Goal: Communication & Community: Share content

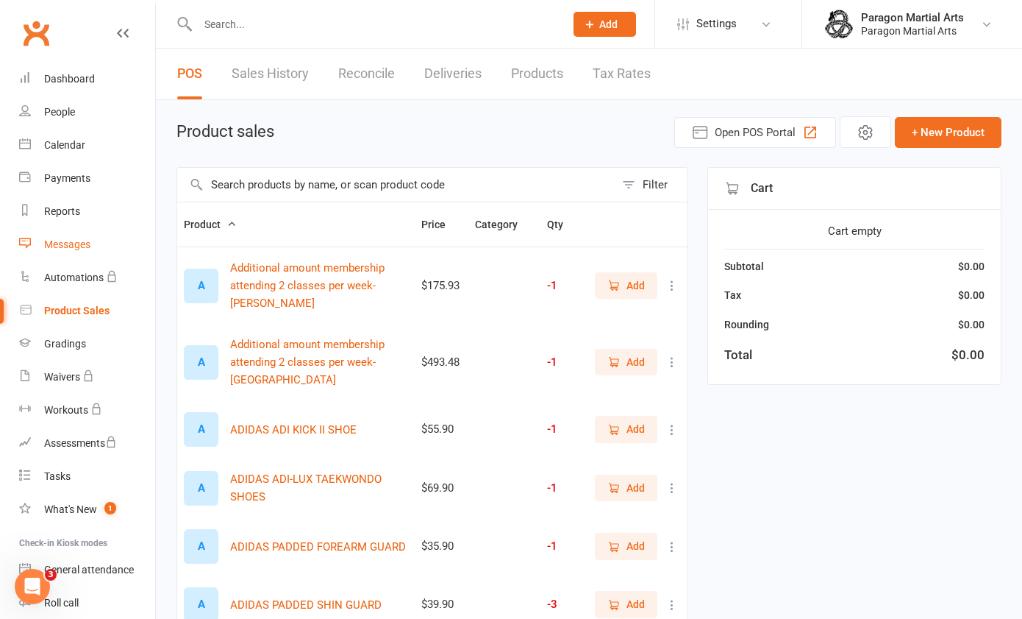
click at [82, 242] on div "Messages" at bounding box center [67, 244] width 46 height 12
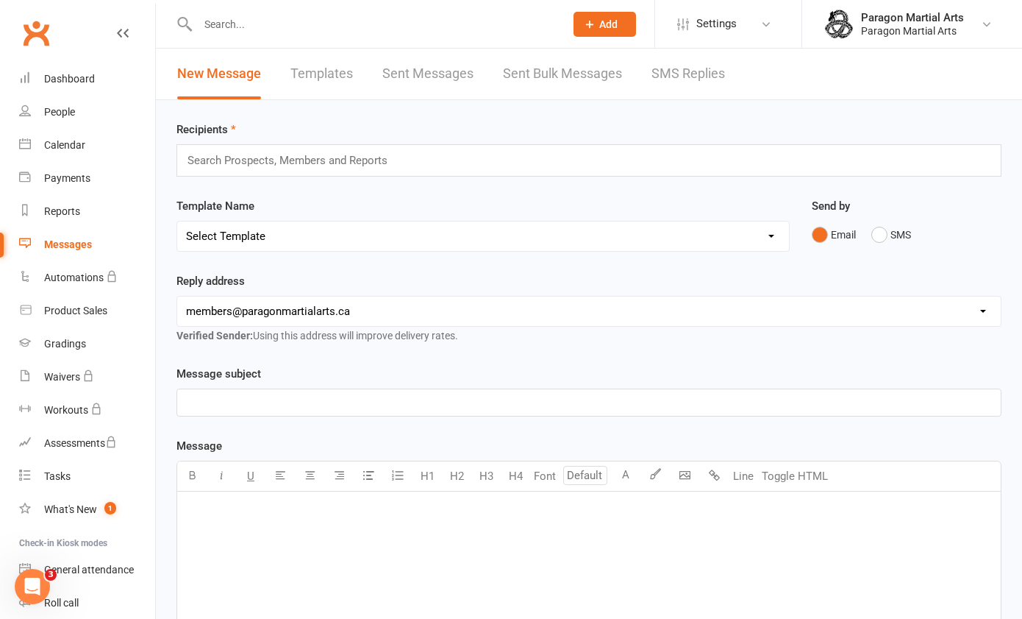
click at [217, 171] on div "Search Prospects, Members and Reports" at bounding box center [589, 160] width 825 height 32
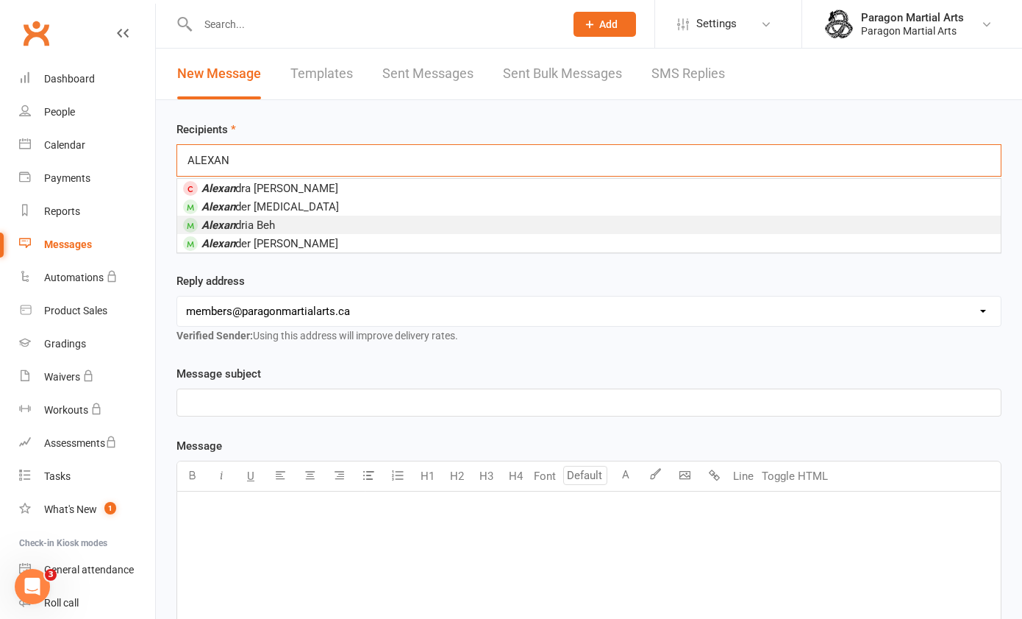
type input "ALEXAN"
click at [249, 218] on span "[PERSON_NAME]" at bounding box center [239, 224] width 74 height 13
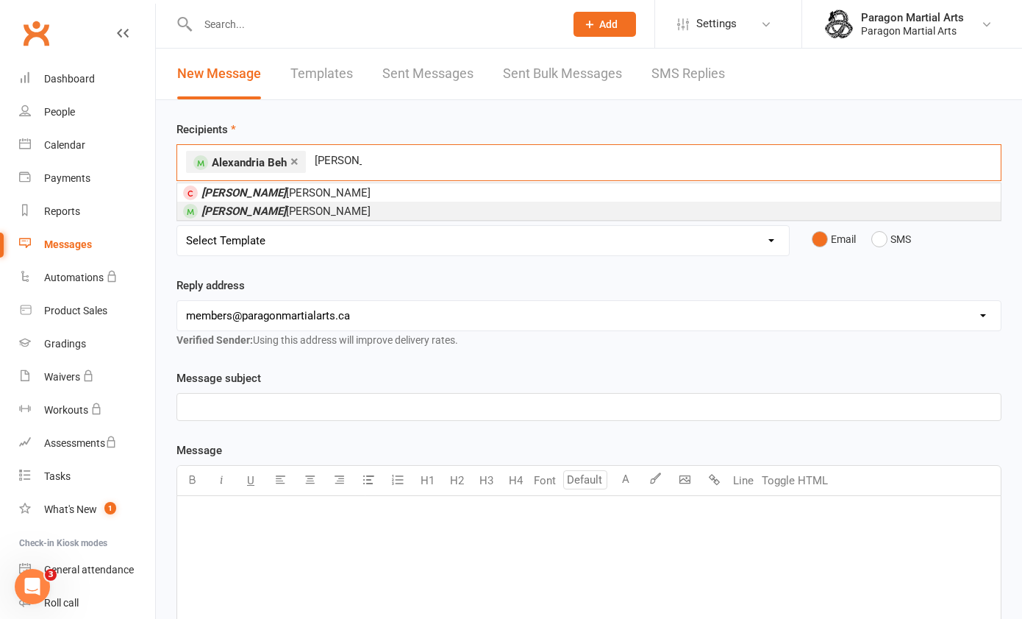
type input "[PERSON_NAME]"
click at [259, 211] on span "[PERSON_NAME]" at bounding box center [286, 210] width 169 height 13
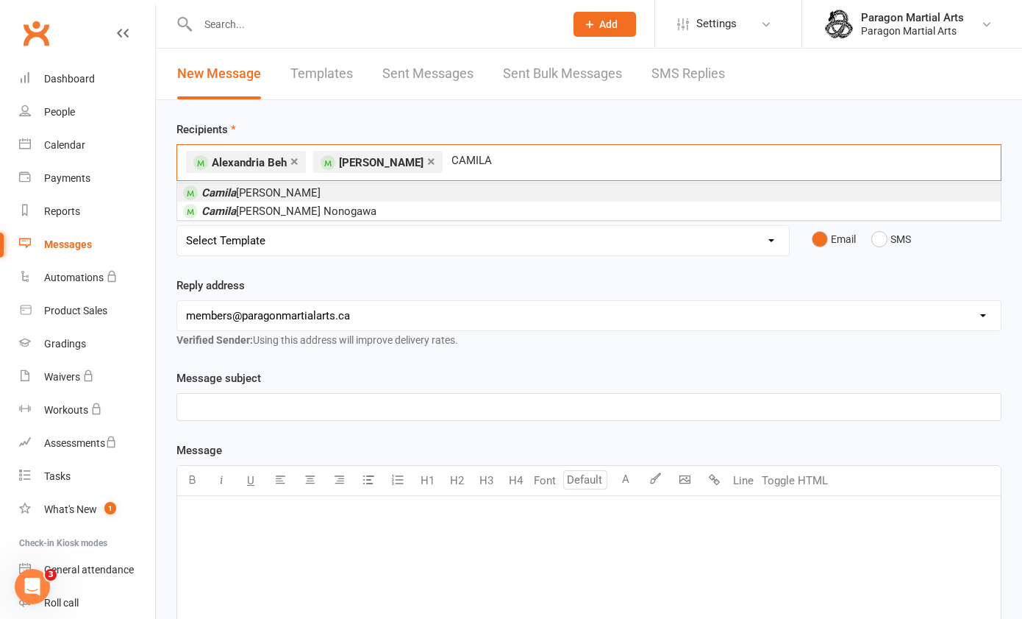
click at [453, 180] on div "Recipients × Alexandria Beh × [PERSON_NAME] CAMILA CAMILA [PERSON_NAME] [PERSON…" at bounding box center [589, 519] width 866 height 839
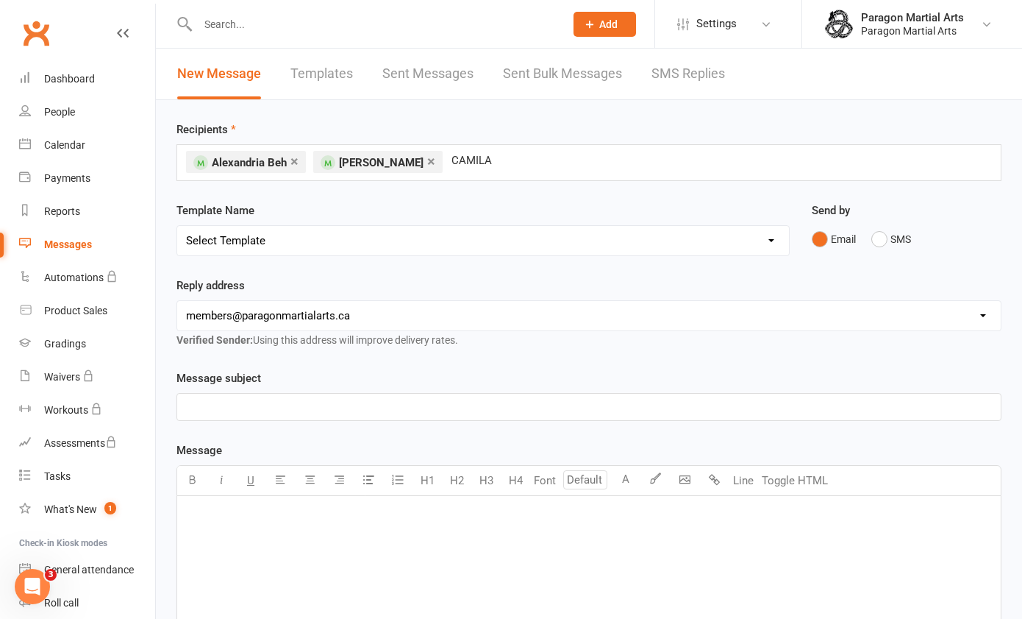
click at [462, 173] on div "× [PERSON_NAME] × [PERSON_NAME]" at bounding box center [589, 162] width 825 height 37
click at [460, 163] on input "CAMILA" at bounding box center [475, 160] width 50 height 19
click at [483, 164] on input "CAMILA" at bounding box center [475, 160] width 50 height 19
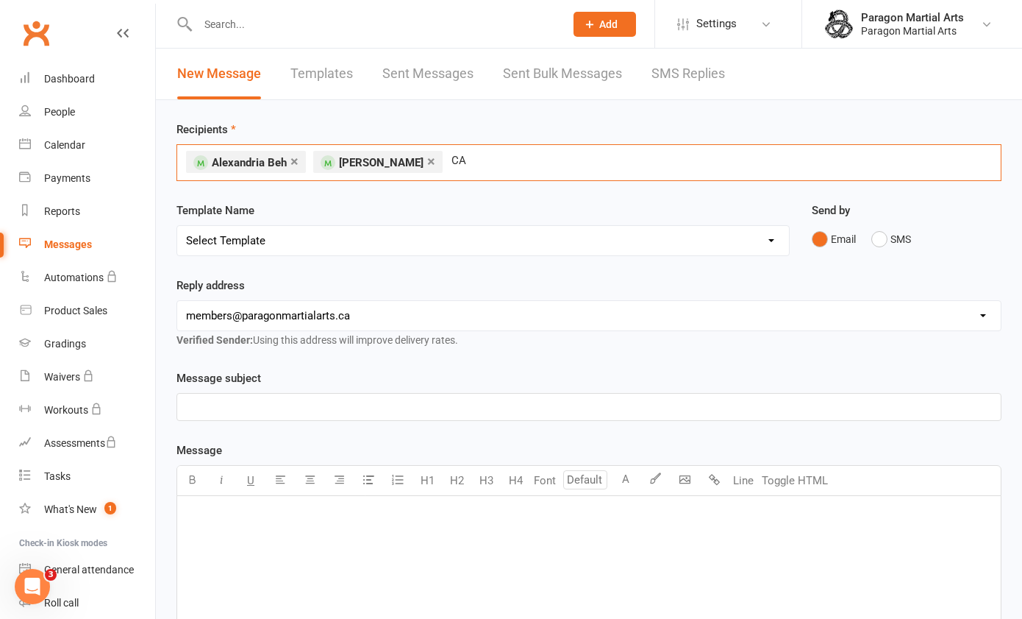
type input "C"
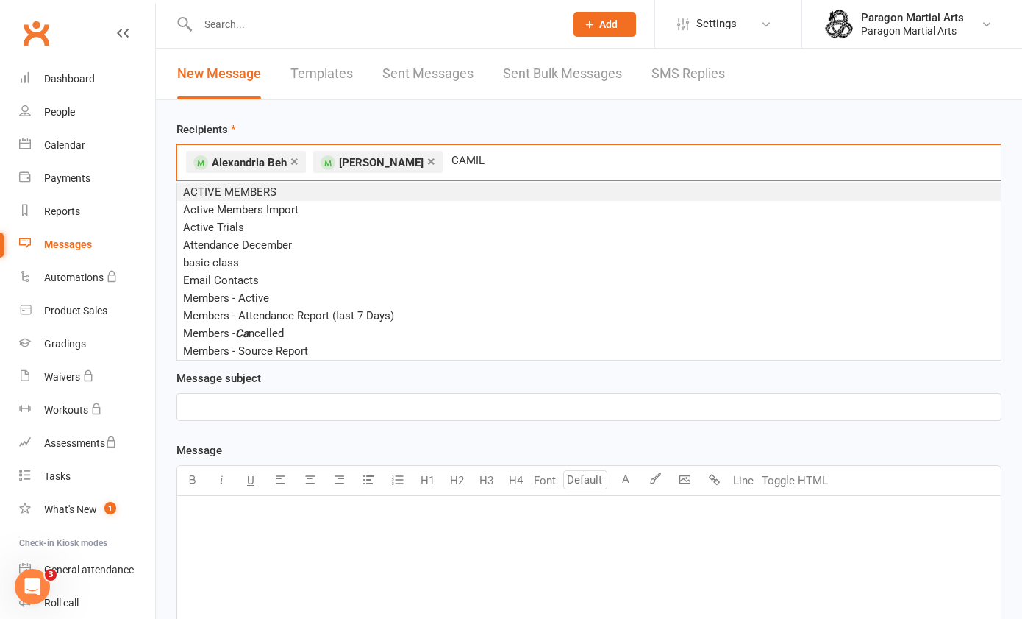
type input "CAMILA"
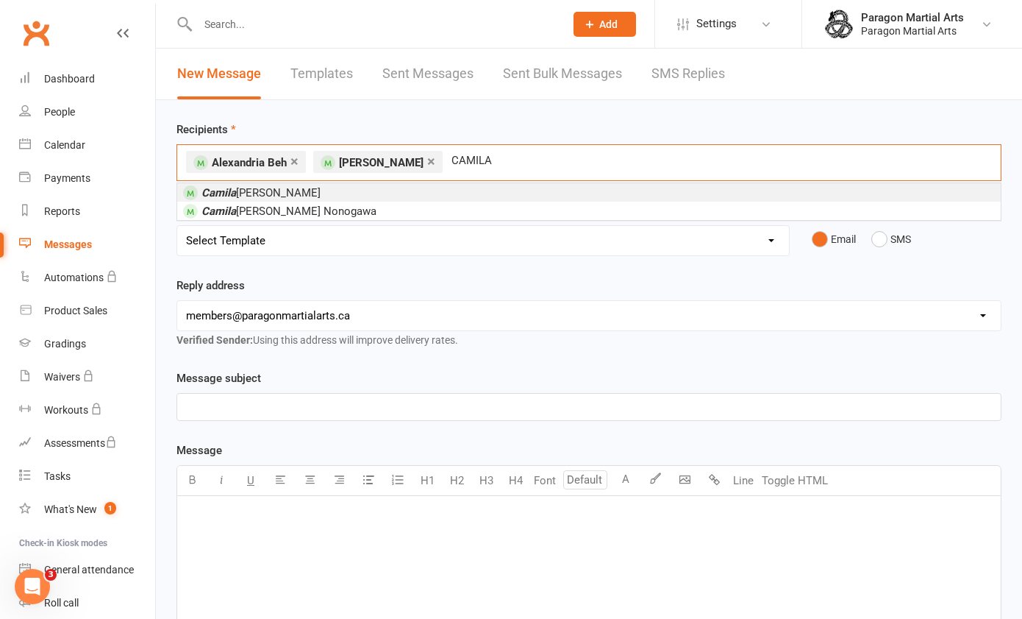
click at [440, 185] on li "[PERSON_NAME]" at bounding box center [589, 192] width 824 height 18
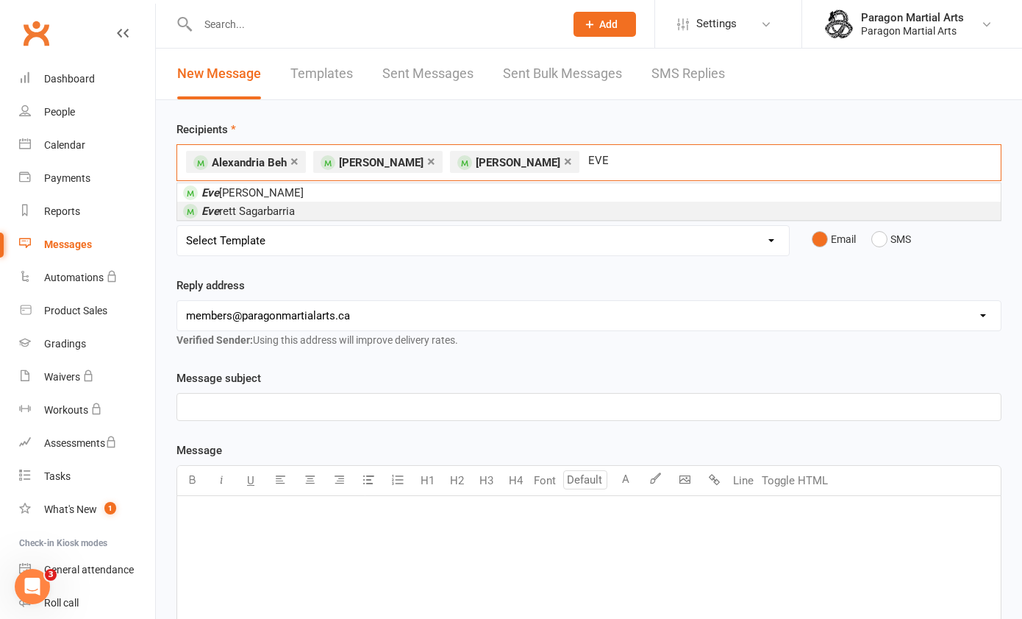
type input "EVE"
click at [605, 203] on li "Eve rett Sagarbarria" at bounding box center [589, 211] width 824 height 18
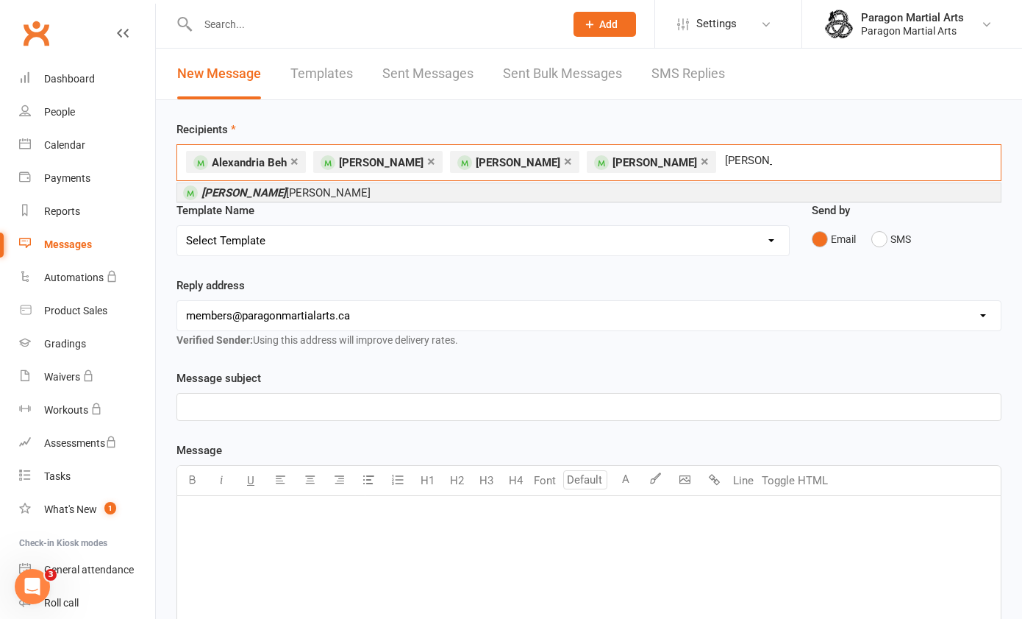
type input "[PERSON_NAME]"
click at [591, 195] on li "[PERSON_NAME]" at bounding box center [589, 192] width 824 height 18
type input "[PERSON_NAME]"
click at [568, 183] on li "[PERSON_NAME]" at bounding box center [589, 192] width 824 height 18
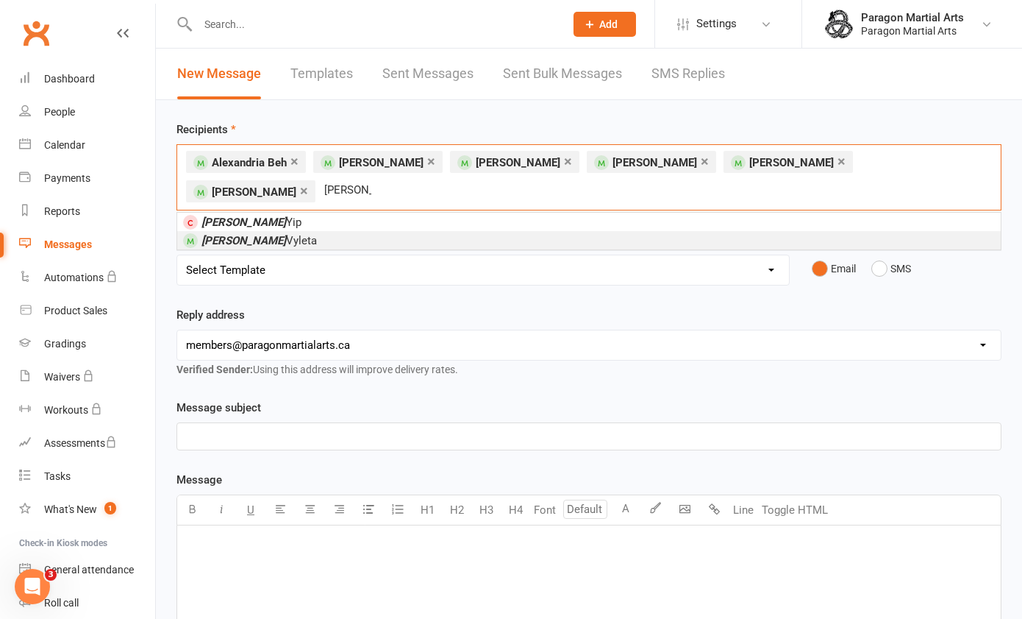
type input "[PERSON_NAME]"
click at [488, 240] on li "[PERSON_NAME]" at bounding box center [589, 240] width 824 height 18
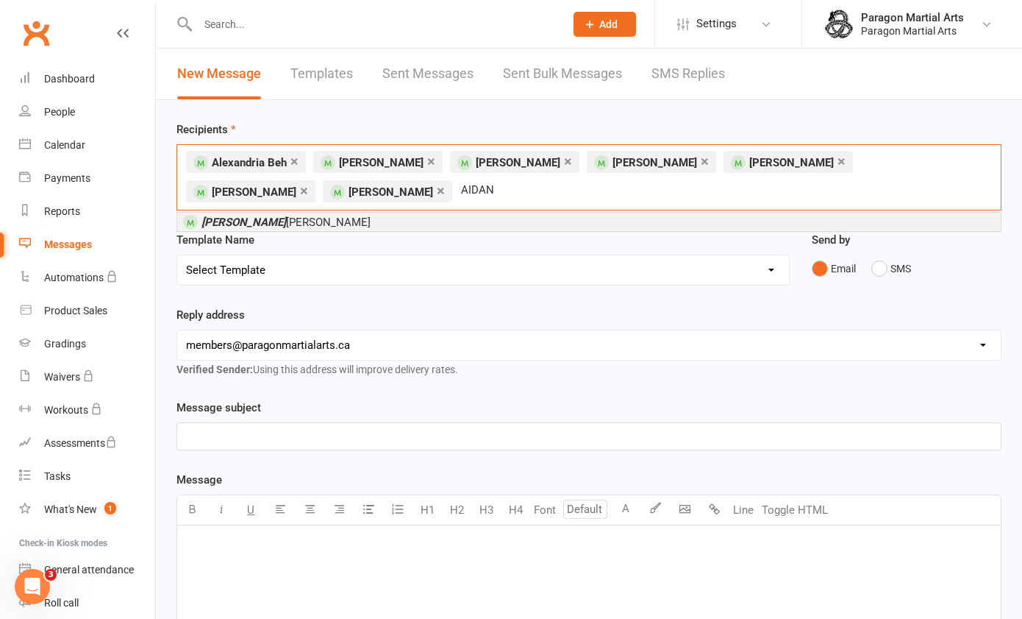
type input "AIDAN"
click at [443, 219] on li "[PERSON_NAME]" at bounding box center [589, 222] width 824 height 18
type input "[PERSON_NAME]"
click at [443, 218] on li "[PERSON_NAME] Santa [PERSON_NAME]" at bounding box center [589, 222] width 824 height 18
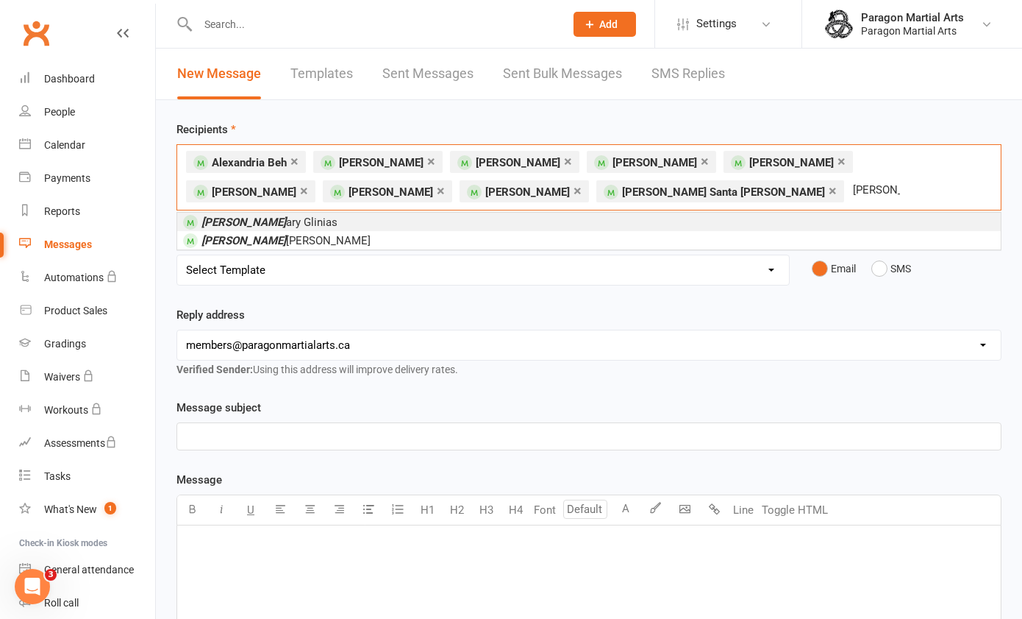
type input "[PERSON_NAME]"
click at [443, 218] on li "[PERSON_NAME]" at bounding box center [589, 222] width 824 height 18
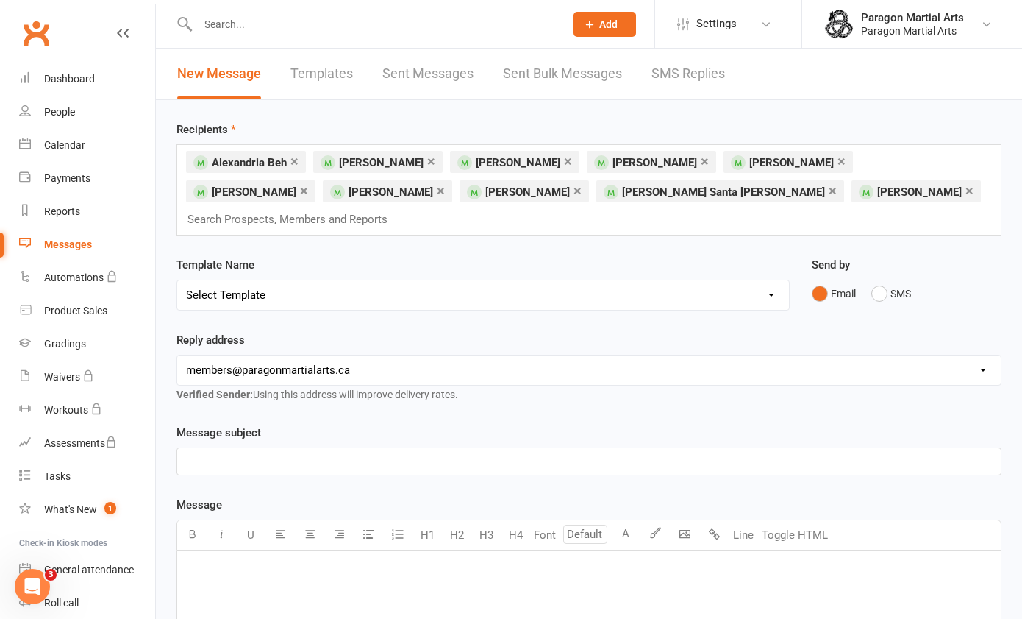
click at [443, 218] on div "Recipients × [PERSON_NAME] × [PERSON_NAME] × [PERSON_NAME] × [PERSON_NAME] × [P…" at bounding box center [589, 546] width 866 height 893
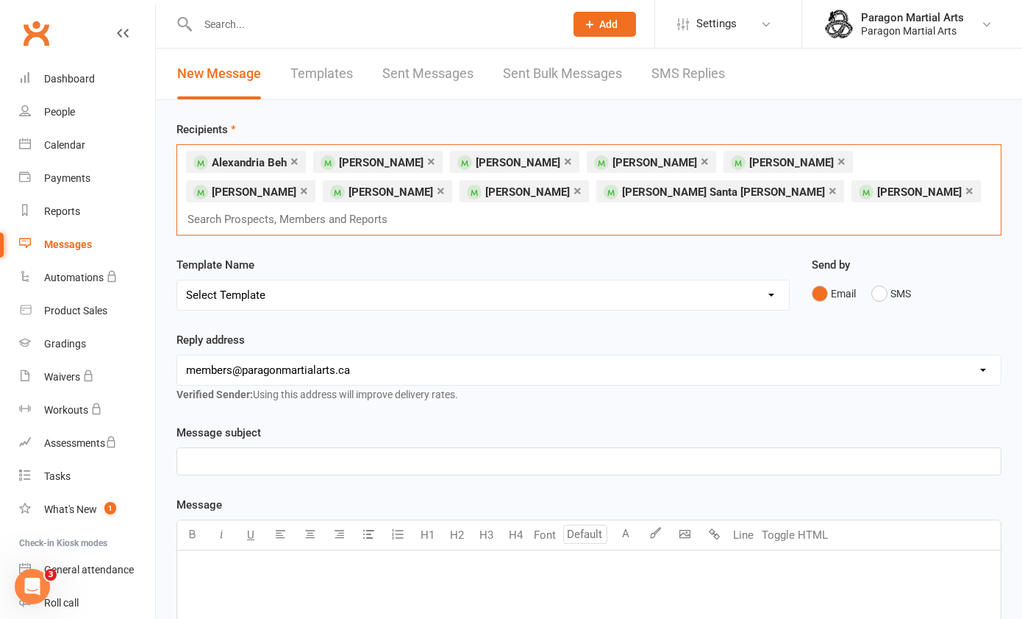
click at [402, 210] on input "text" at bounding box center [294, 219] width 216 height 19
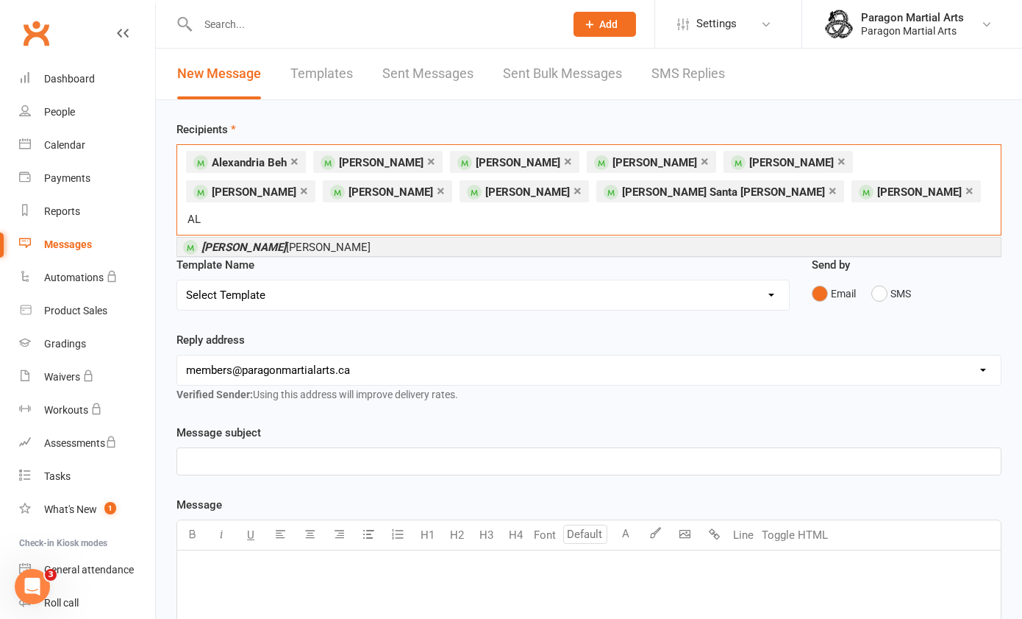
type input "A"
type input "S"
type input "sus"
click at [535, 238] on li "Sus [PERSON_NAME] Santa [PERSON_NAME]" at bounding box center [589, 247] width 824 height 18
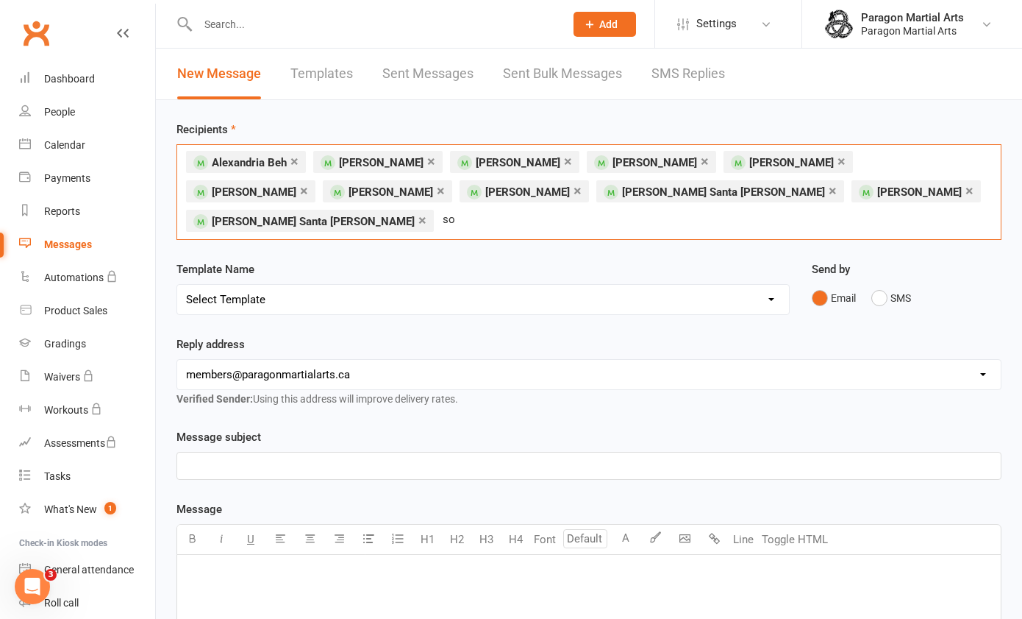
type input "s"
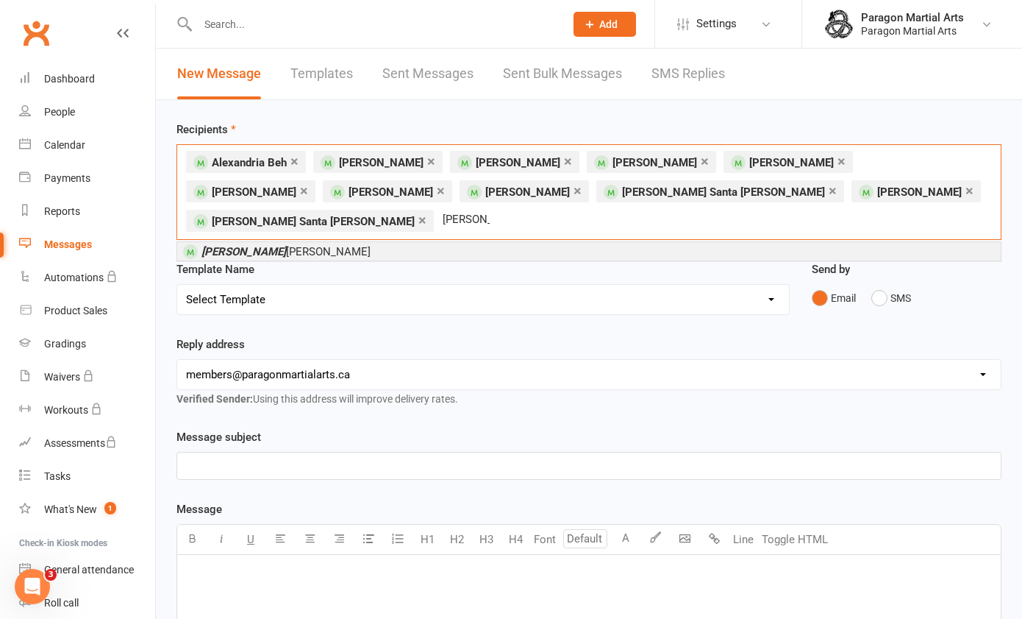
type input "[PERSON_NAME]"
click at [732, 242] on li "[PERSON_NAME]" at bounding box center [589, 251] width 824 height 18
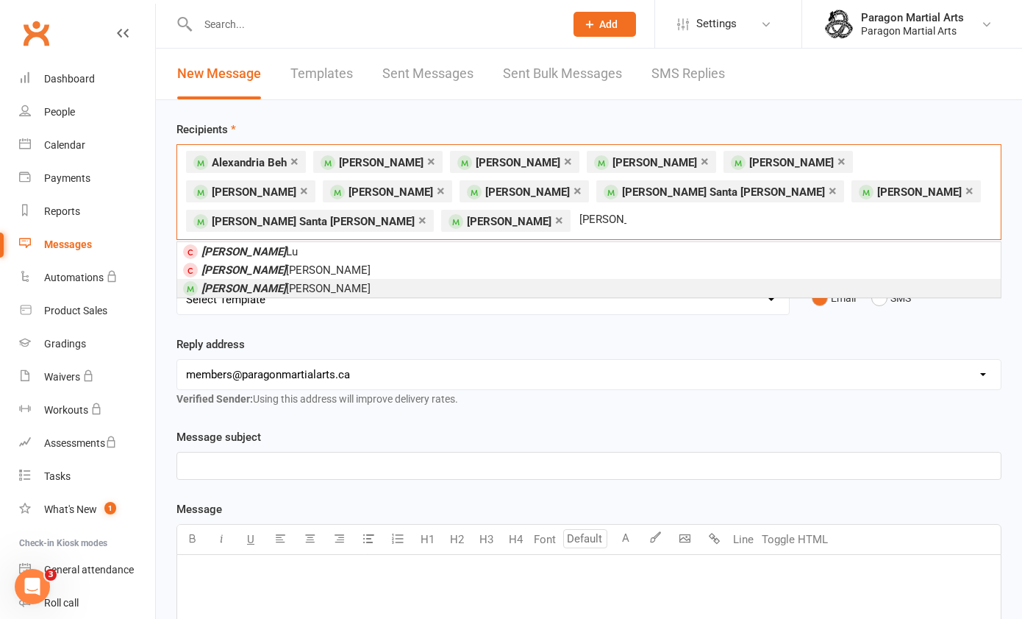
type input "[PERSON_NAME]"
click at [578, 286] on li "[PERSON_NAME]" at bounding box center [589, 288] width 824 height 18
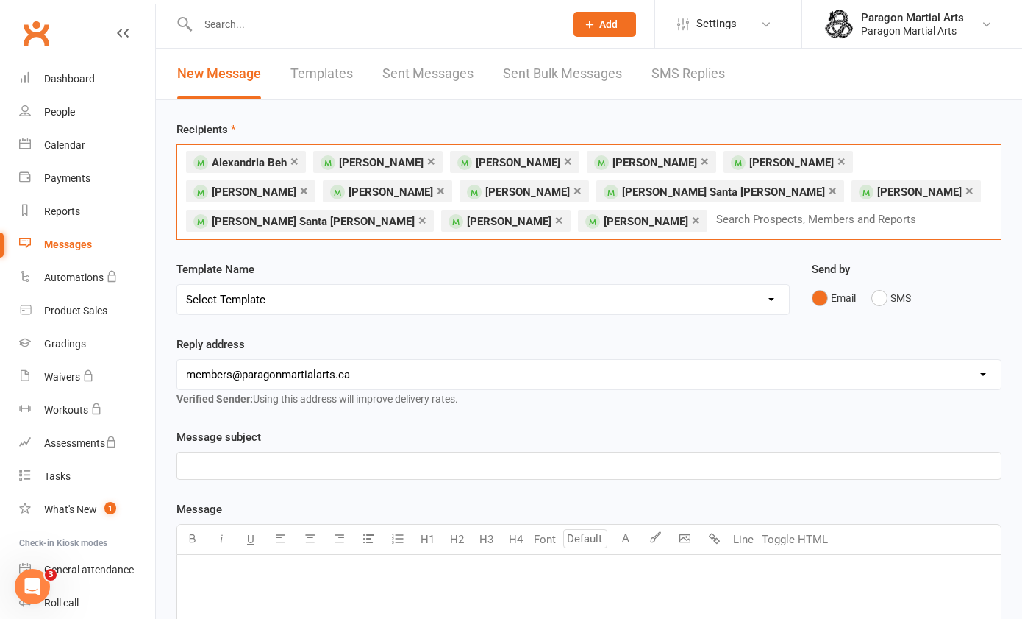
click at [715, 220] on input "text" at bounding box center [823, 219] width 216 height 19
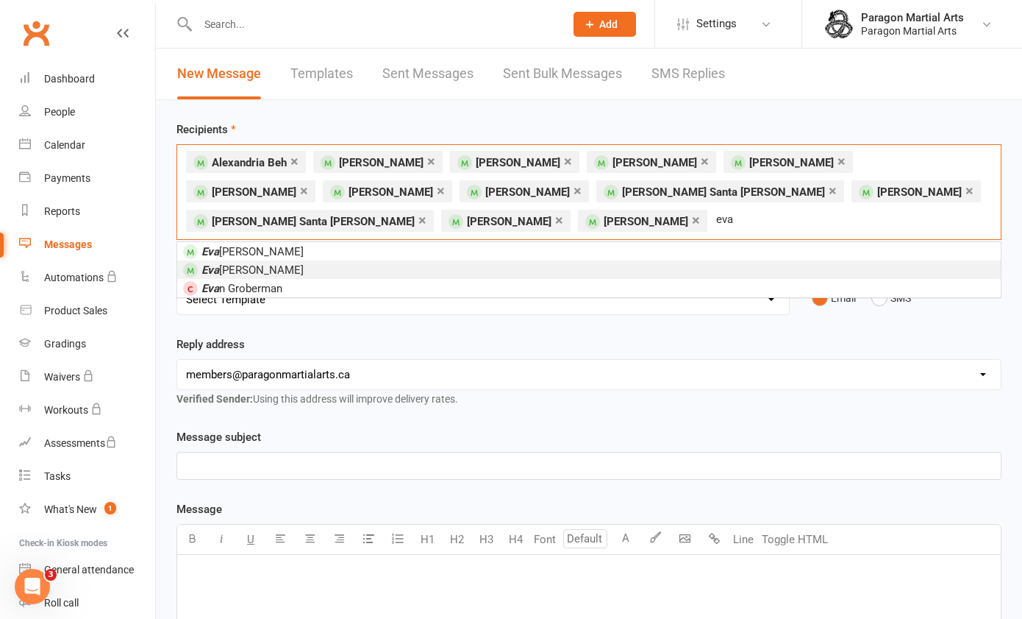
type input "eva"
click at [391, 271] on li "[PERSON_NAME] ngeline [PERSON_NAME]" at bounding box center [589, 269] width 824 height 18
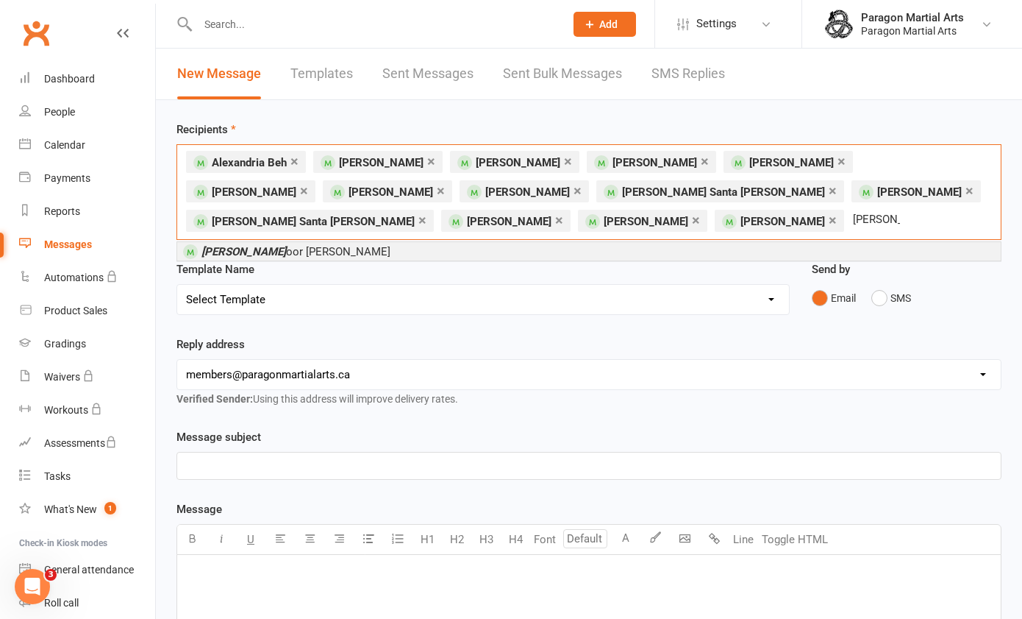
type input "[PERSON_NAME]"
click at [404, 251] on li "[PERSON_NAME] oor [PERSON_NAME]" at bounding box center [589, 251] width 824 height 18
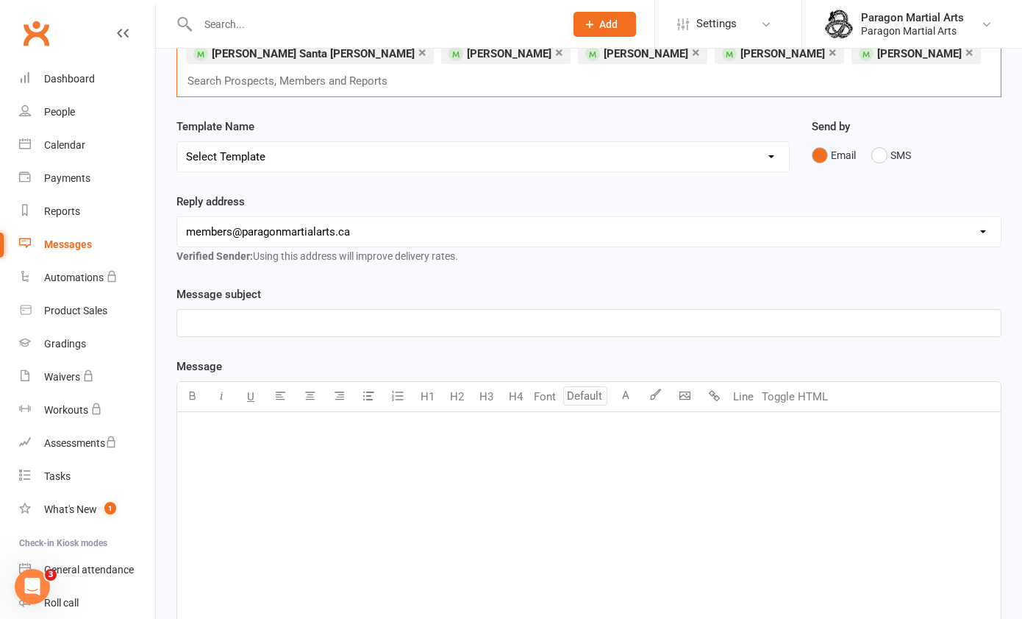
scroll to position [168, 0]
click at [237, 313] on p "﻿" at bounding box center [589, 322] width 806 height 18
click at [229, 427] on div "﻿" at bounding box center [589, 521] width 824 height 221
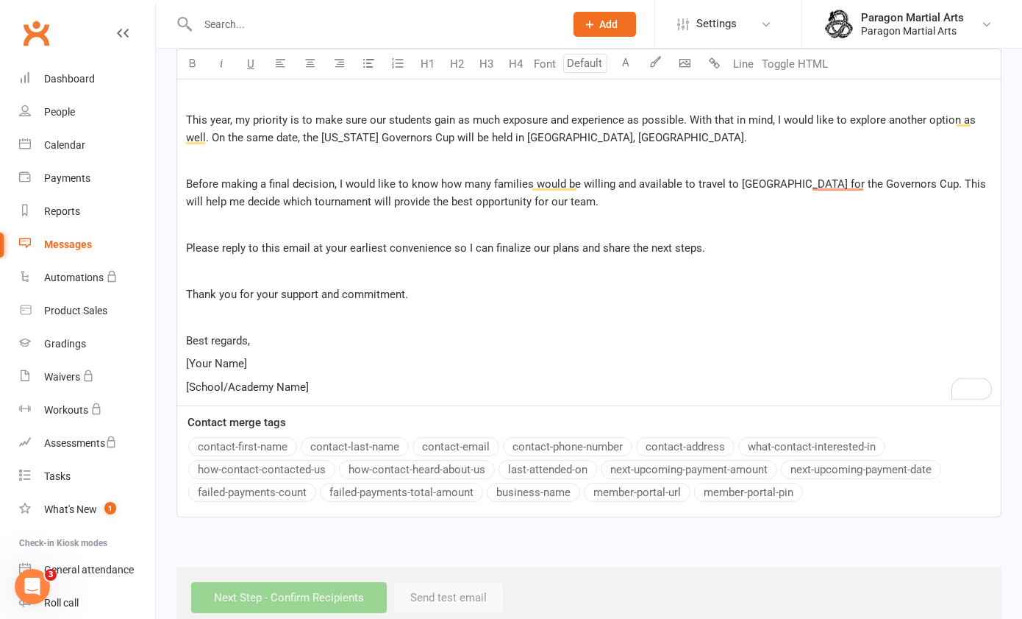
click at [356, 299] on div "Subject: Upcoming Tournaments – [DATE] ﻿ Dear Parents and Students, ﻿ The Korea…" at bounding box center [589, 174] width 824 height 461
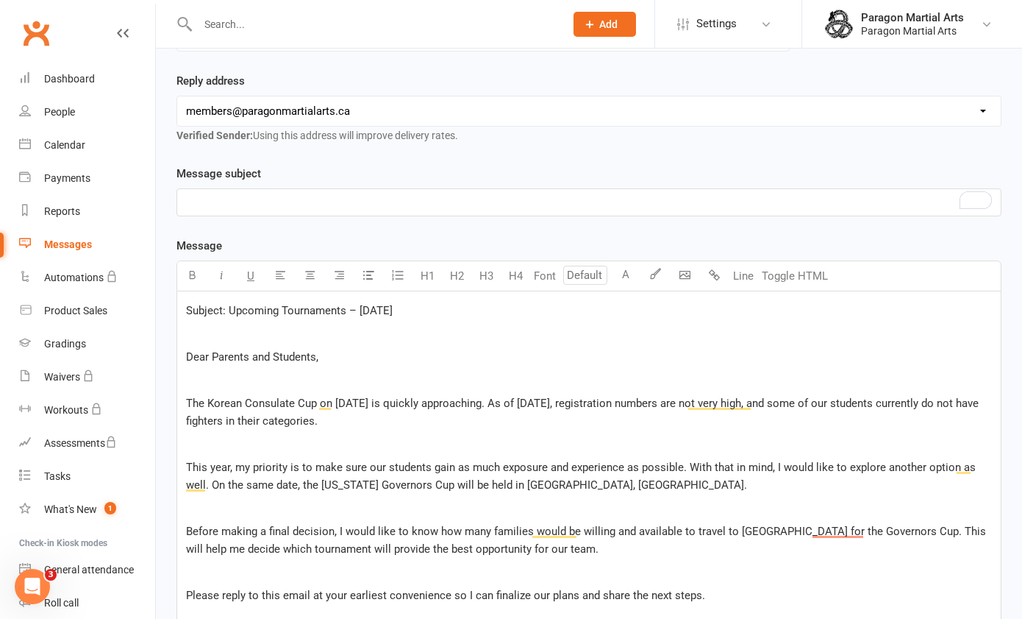
scroll to position [288, 0]
drag, startPoint x: 424, startPoint y: 280, endPoint x: 228, endPoint y: 281, distance: 196.4
click at [228, 302] on p "Subject: Upcoming Tournaments – [DATE]" at bounding box center [589, 311] width 806 height 18
copy span "Upcoming Tournaments – [DATE]"
click at [193, 193] on p "﻿" at bounding box center [589, 202] width 806 height 18
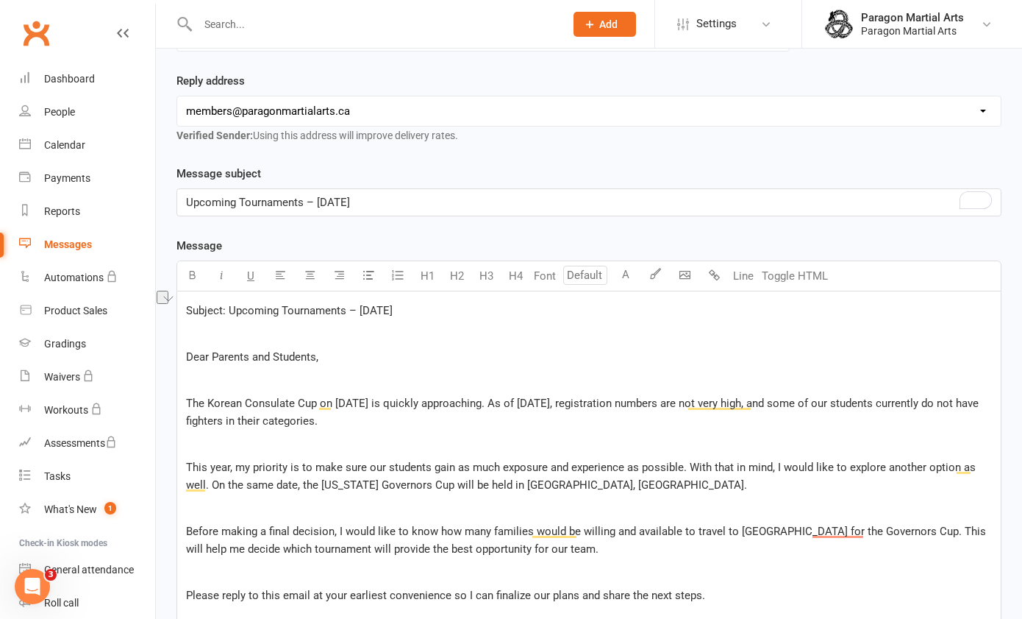
drag, startPoint x: 455, startPoint y: 280, endPoint x: 207, endPoint y: 280, distance: 247.9
drag, startPoint x: 207, startPoint y: 280, endPoint x: 453, endPoint y: 283, distance: 246.4
click at [453, 302] on p "Subject: Upcoming Tournaments – [DATE]" at bounding box center [589, 311] width 806 height 18
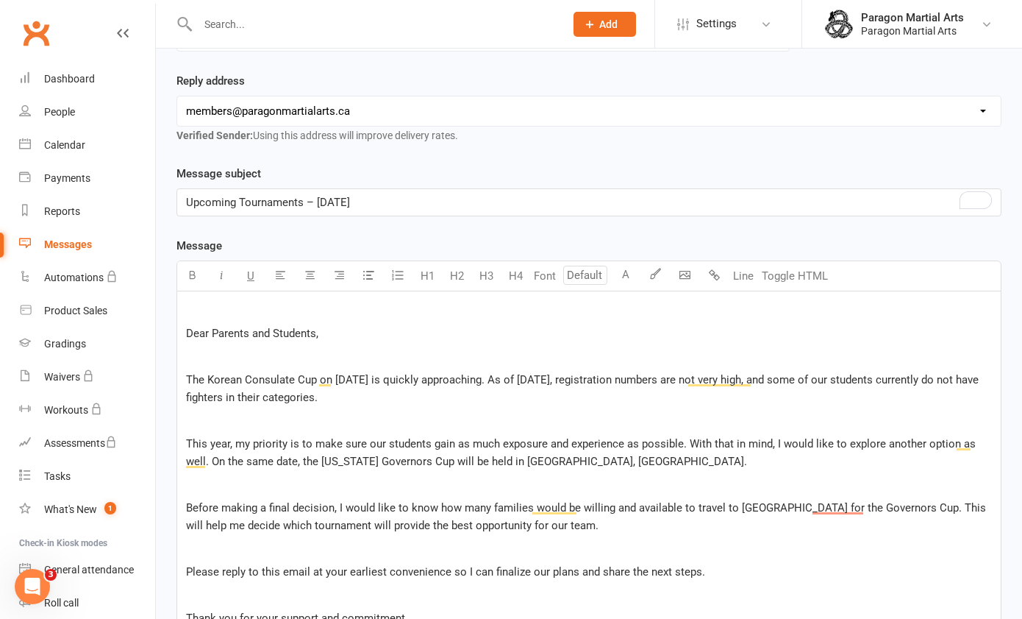
scroll to position [266, 0]
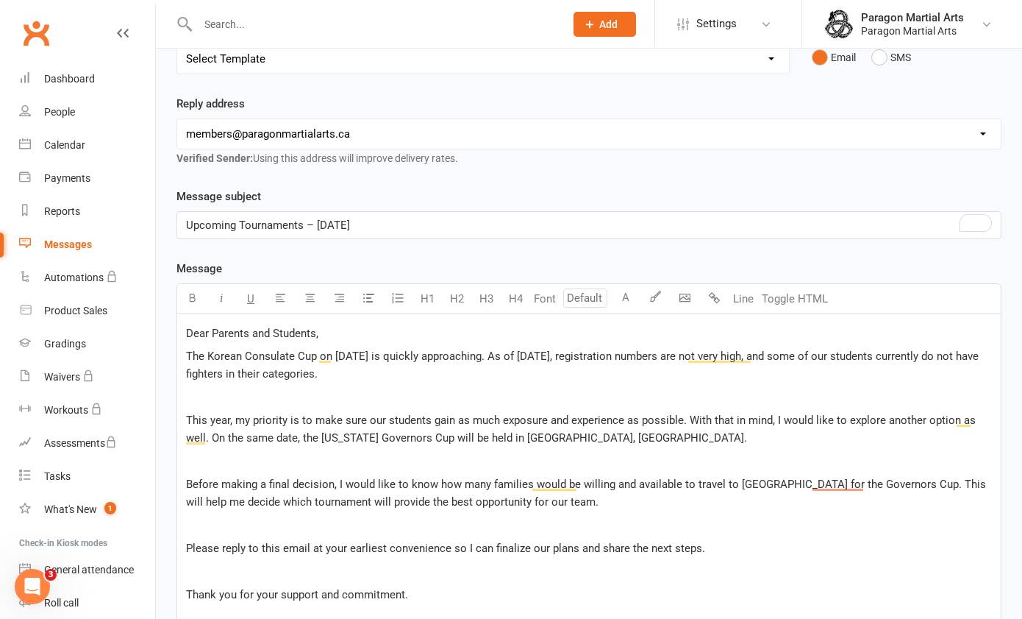
click at [497, 349] on span "The Korean Consulate Cup on [DATE] is quickly approaching. As of [DATE], regist…" at bounding box center [584, 364] width 796 height 31
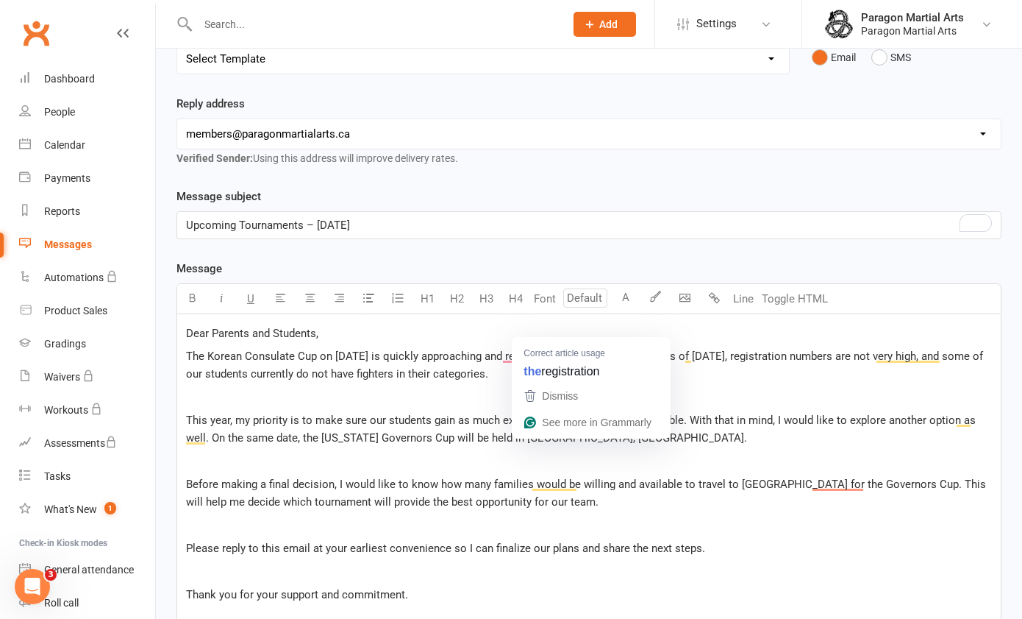
click at [541, 349] on span "The Korean Consulate Cup on [DATE] is quickly approaching and registration dead…" at bounding box center [586, 364] width 800 height 31
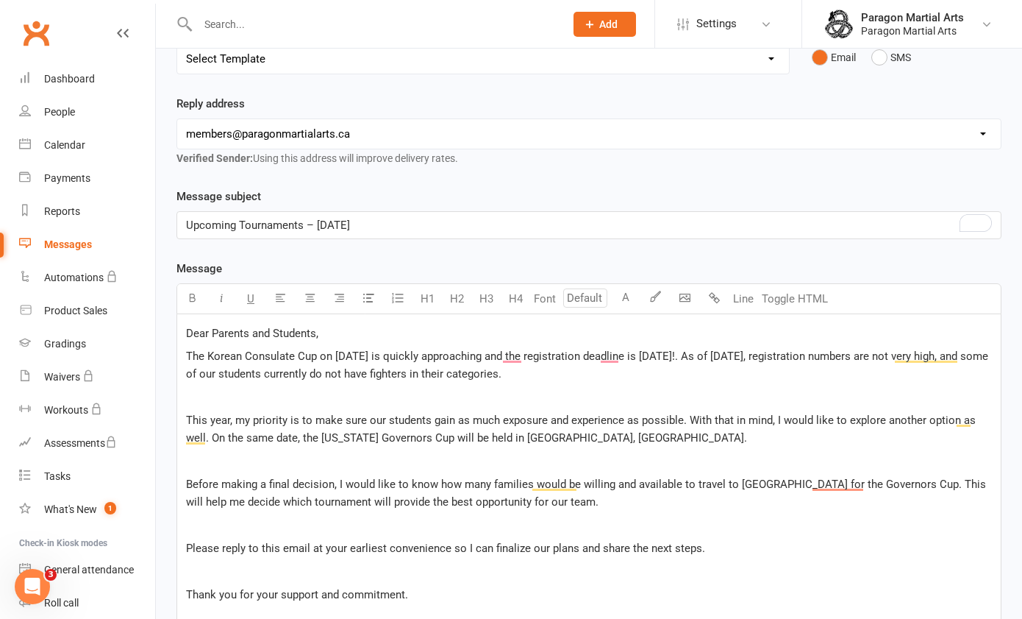
click at [404, 378] on div "Dear Parents and Students, The Korean Consulate Cup on [DATE] is quickly approa…" at bounding box center [589, 510] width 824 height 392
click at [396, 388] on p "﻿" at bounding box center [589, 397] width 806 height 18
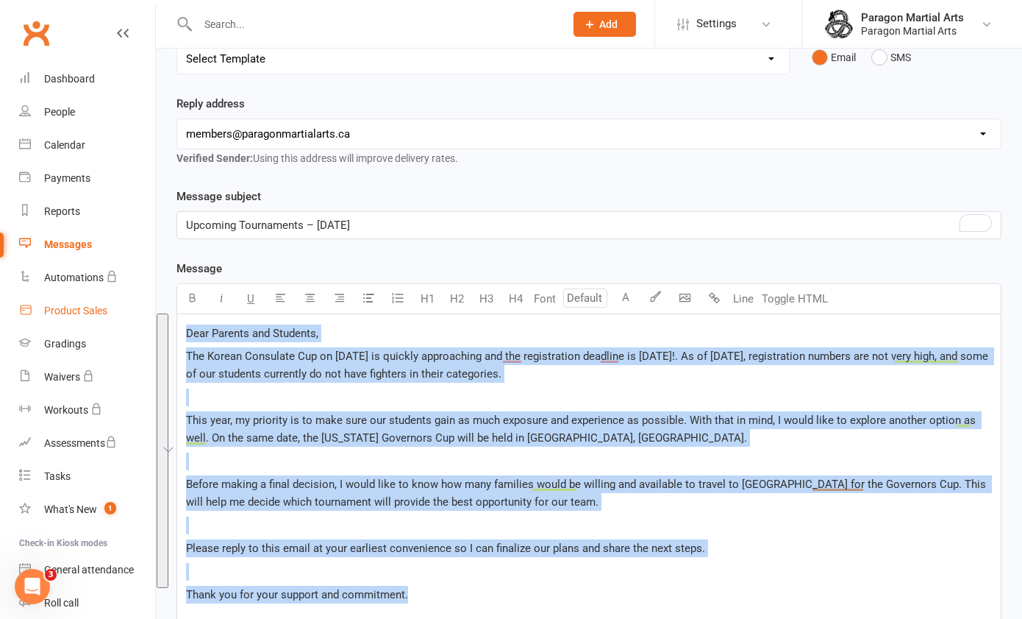
drag, startPoint x: 421, startPoint y: 563, endPoint x: 142, endPoint y: 303, distance: 381.5
click at [142, 303] on ui-view "Prospect Member Non-attending contact Class / event Appointment Grading event T…" at bounding box center [511, 333] width 1022 height 1190
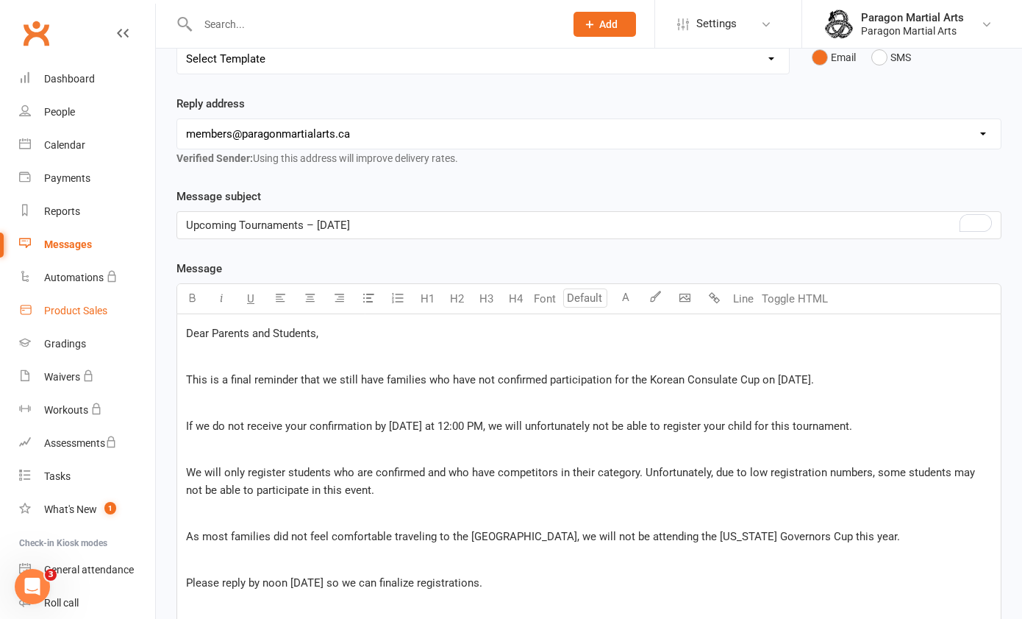
scroll to position [556, 0]
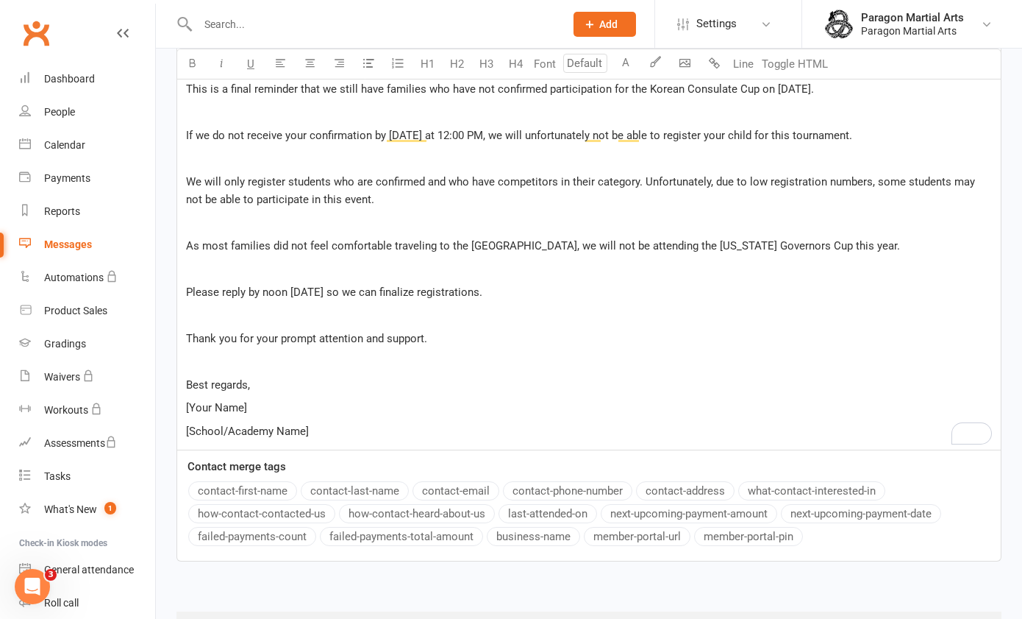
click at [441, 352] on p "﻿" at bounding box center [589, 361] width 806 height 18
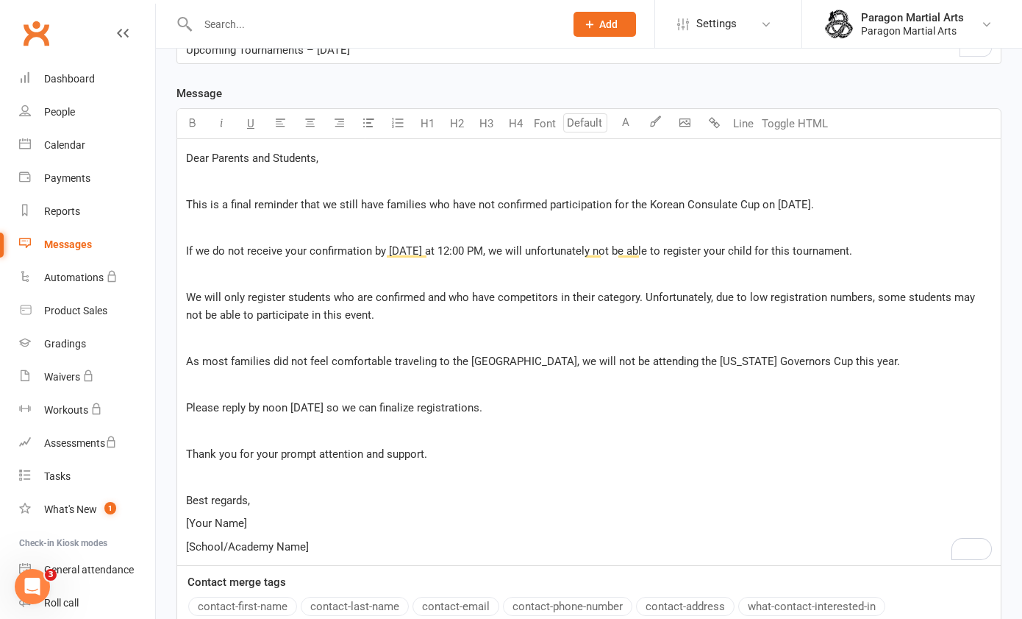
scroll to position [440, 0]
click at [280, 219] on p "﻿" at bounding box center [589, 228] width 806 height 18
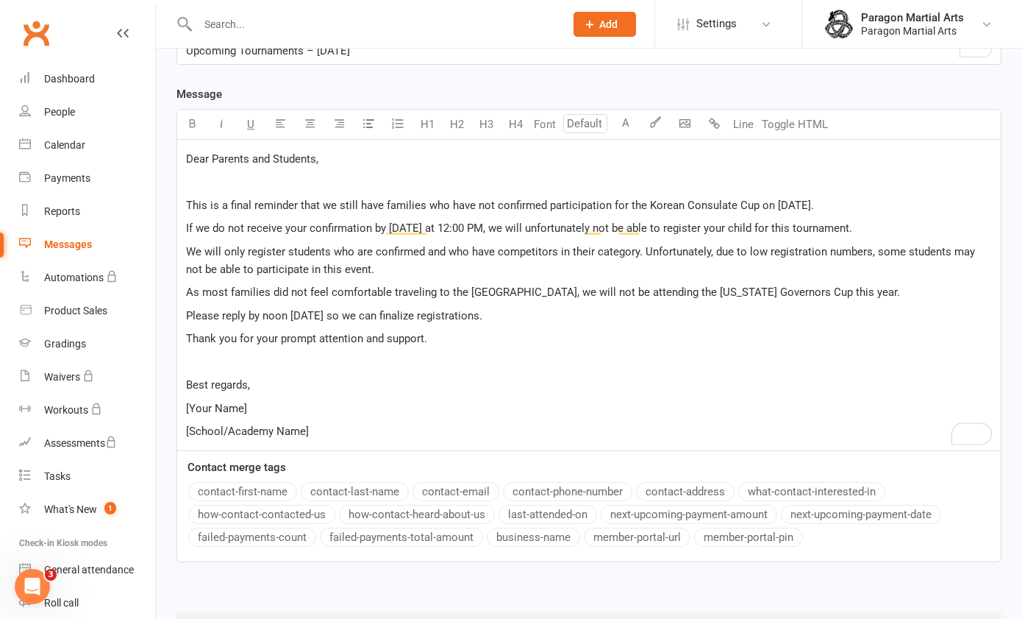
drag, startPoint x: 327, startPoint y: 395, endPoint x: 181, endPoint y: 376, distance: 146.9
drag, startPoint x: 181, startPoint y: 376, endPoint x: 295, endPoint y: 403, distance: 117.2
click at [295, 424] on span "[School/Academy Name]" at bounding box center [247, 430] width 123 height 13
click at [321, 422] on p "[School/Academy Name]" at bounding box center [589, 431] width 806 height 18
drag, startPoint x: 321, startPoint y: 409, endPoint x: 187, endPoint y: 374, distance: 138.3
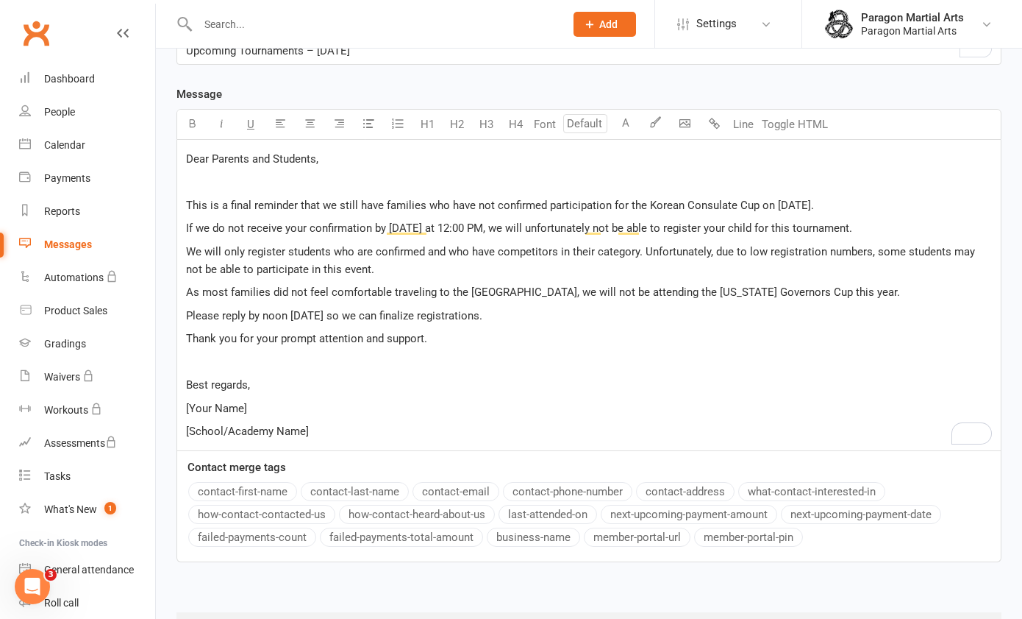
drag, startPoint x: 187, startPoint y: 374, endPoint x: 315, endPoint y: 400, distance: 130.5
click at [315, 422] on p "[School/Academy Name]" at bounding box center [589, 431] width 806 height 18
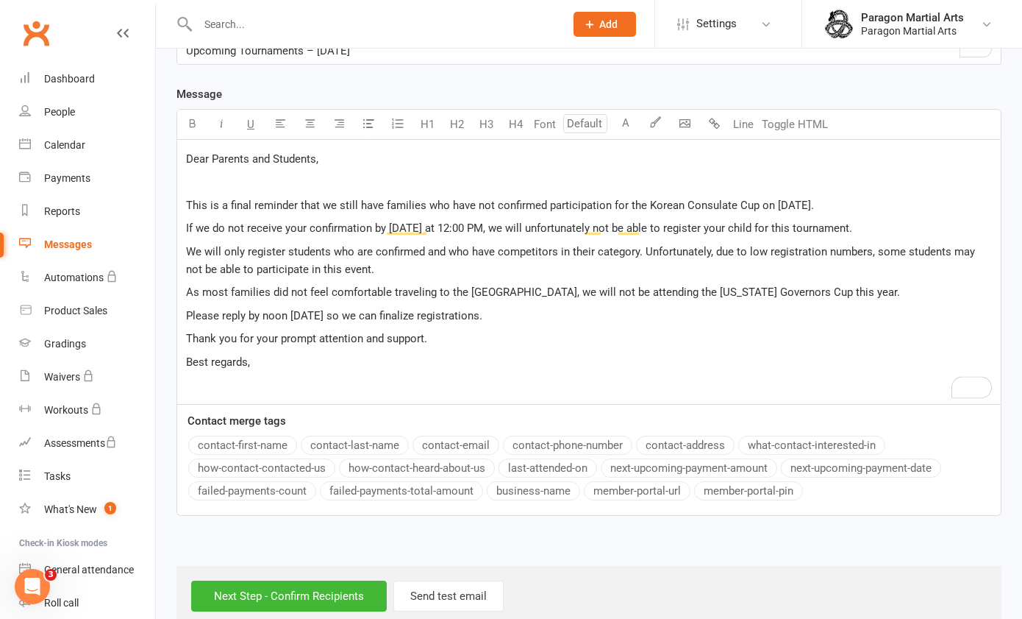
scroll to position [438, 0]
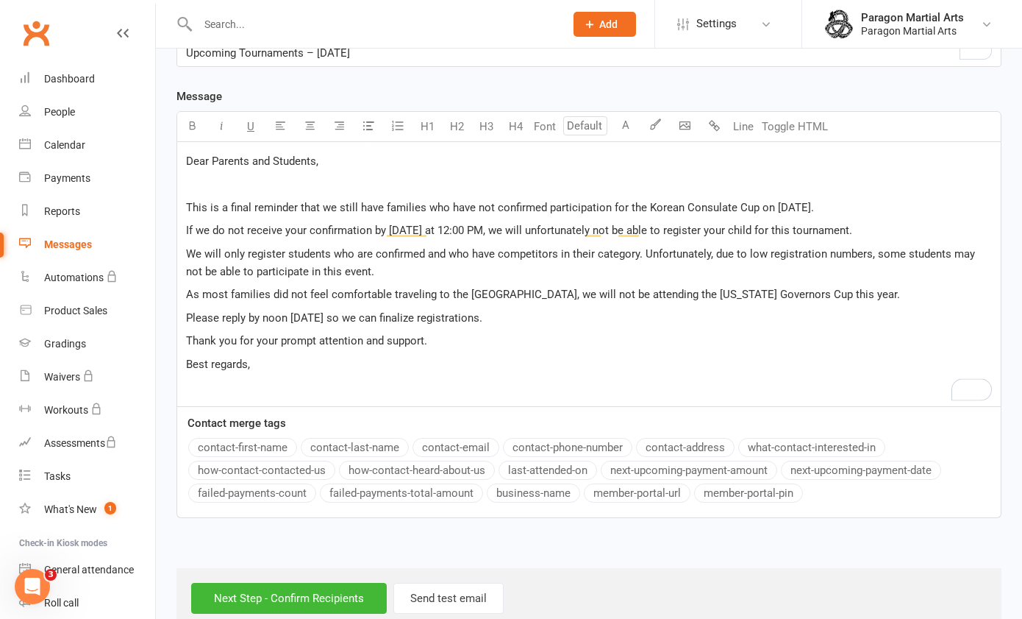
click at [268, 175] on p "﻿" at bounding box center [589, 184] width 806 height 18
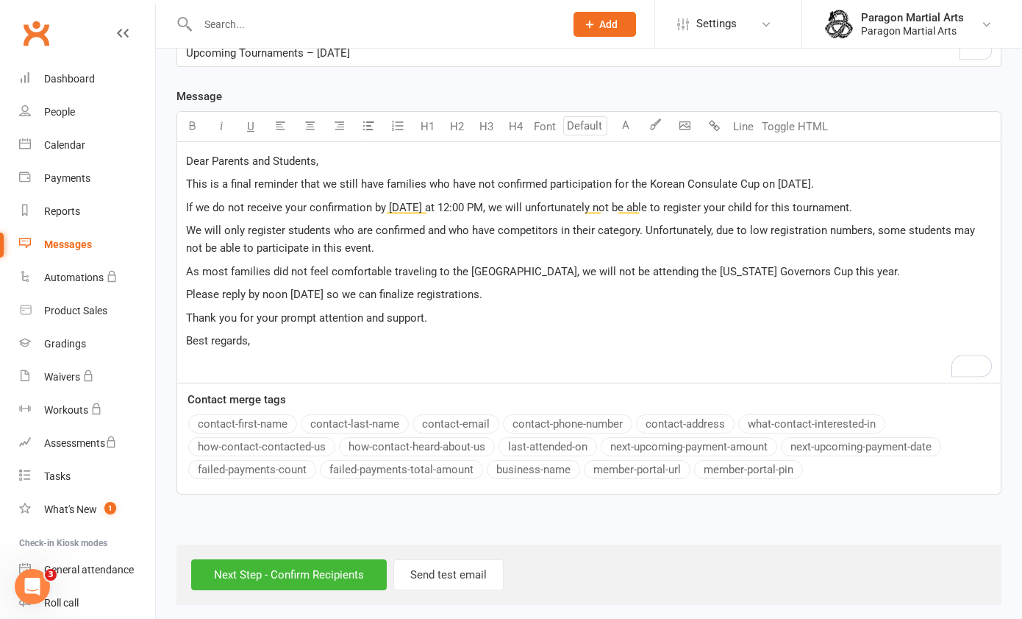
scroll to position [415, 0]
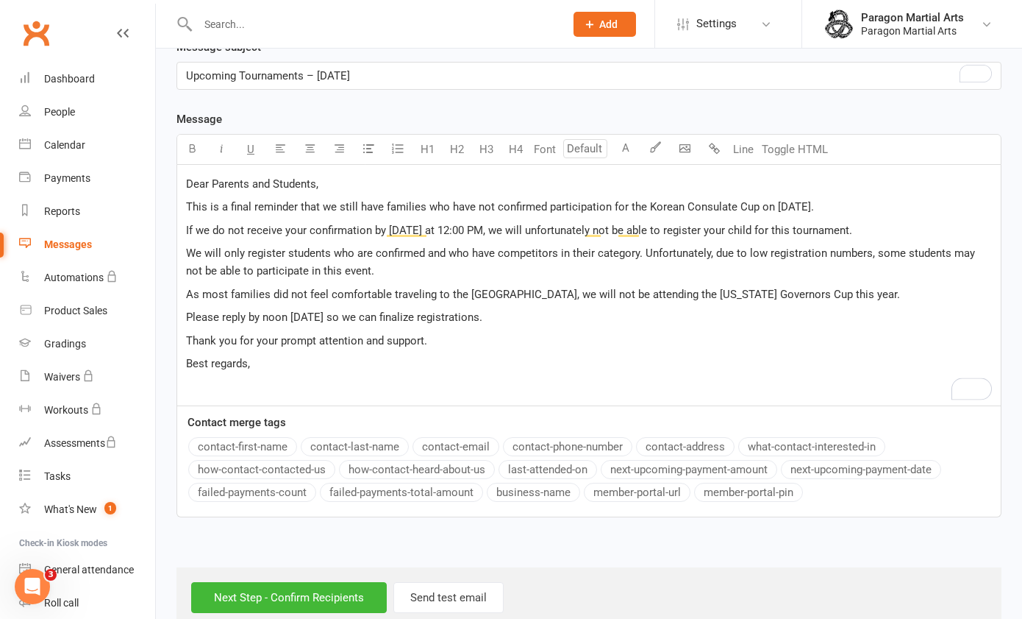
click at [642, 355] on p "Best regards," at bounding box center [589, 364] width 806 height 18
click at [859, 221] on p "If we do not receive your confirmation by [DATE] at 12:00 PM, we will unfortuna…" at bounding box center [589, 230] width 806 height 18
click at [866, 224] on span "If we do not receive your confirmation by [DATE] at 12:00 PM, we will unfortuna…" at bounding box center [571, 230] width 771 height 13
click at [858, 224] on span "If we do not receive your confirmation by [DATE] at 12:00 PM, we will unfortuna…" at bounding box center [572, 230] width 773 height 13
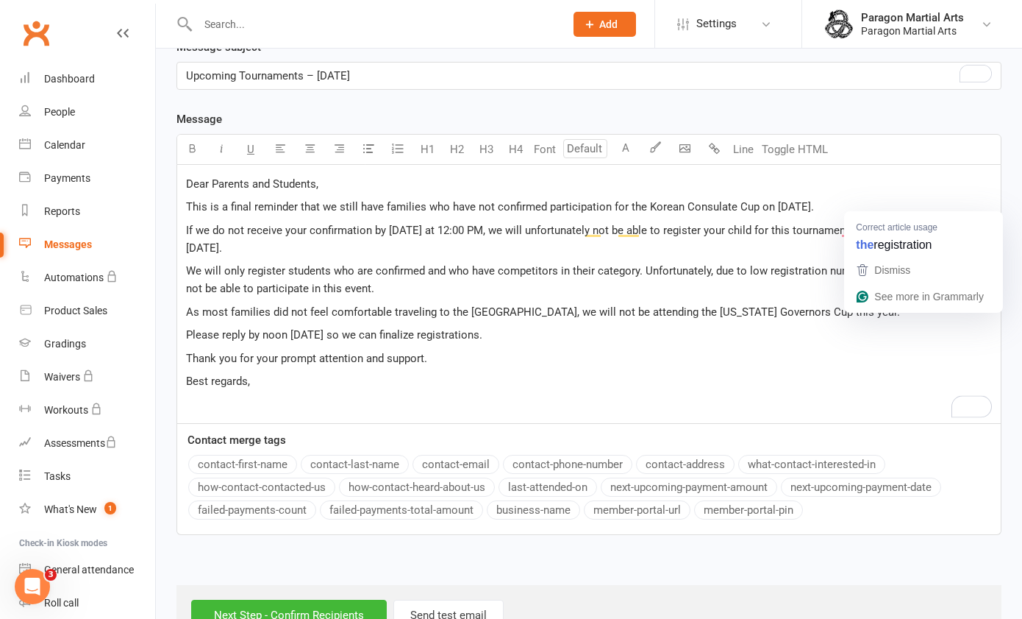
click at [872, 224] on span "If we do not receive your confirmation by [DATE] at 12:00 PM, we will unfortuna…" at bounding box center [584, 239] width 797 height 31
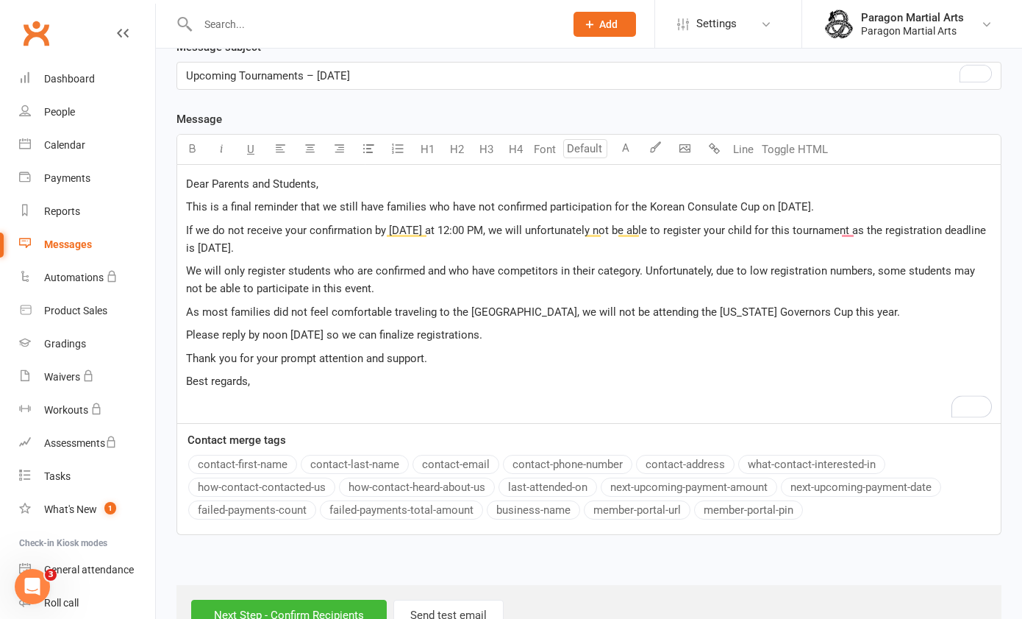
click at [897, 264] on span "We will only register students who are confirmed and who have competitors in th…" at bounding box center [582, 279] width 792 height 31
click at [794, 349] on p "Thank you for your prompt attention and support." at bounding box center [589, 358] width 806 height 18
click at [265, 396] on p "﻿" at bounding box center [589, 405] width 806 height 18
click at [683, 119] on body "Prospect Member Non-attending contact Class / event Appointment Grading event T…" at bounding box center [511, 117] width 1022 height 1056
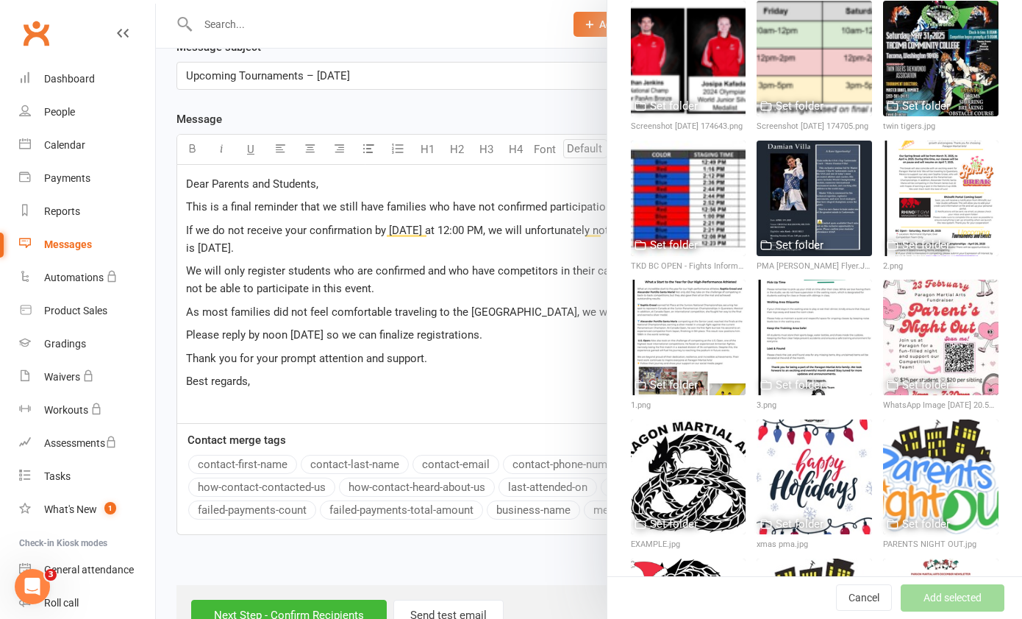
scroll to position [603, 0]
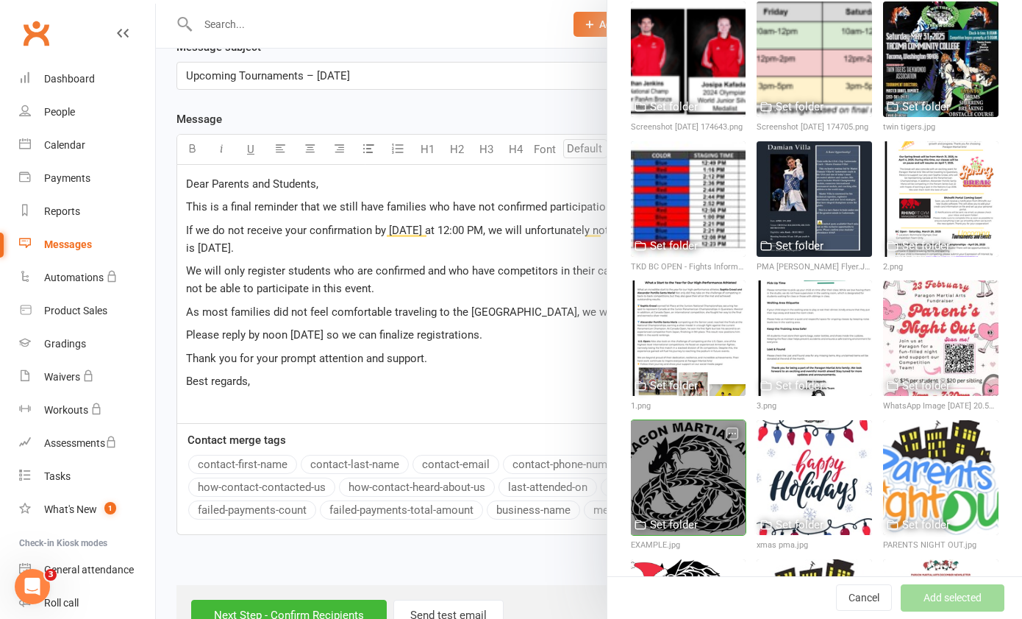
click at [651, 428] on div at bounding box center [688, 477] width 115 height 115
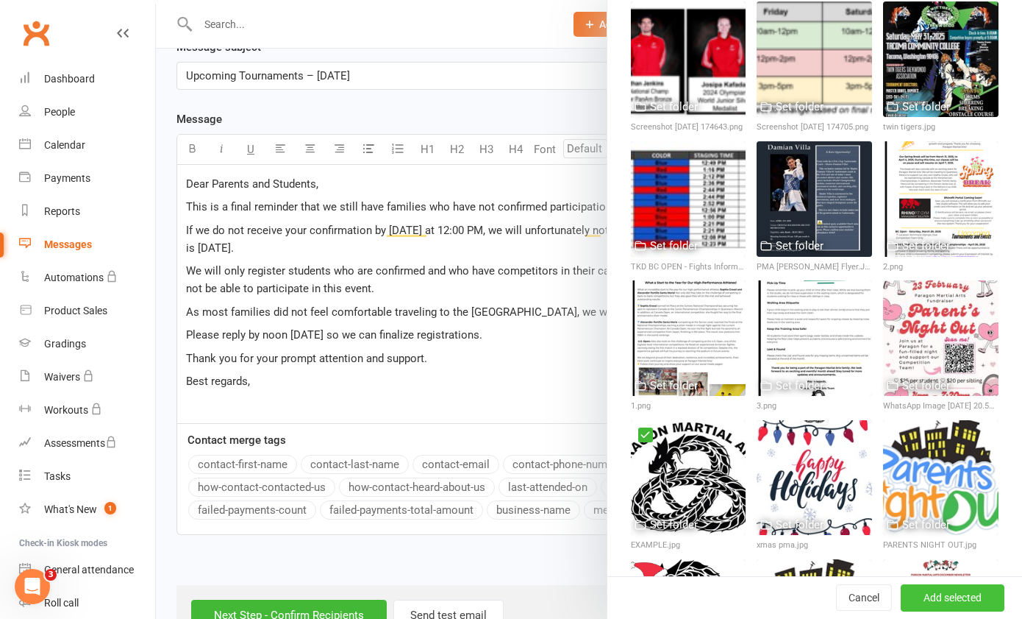
click at [933, 608] on button "Add selected" at bounding box center [953, 598] width 104 height 26
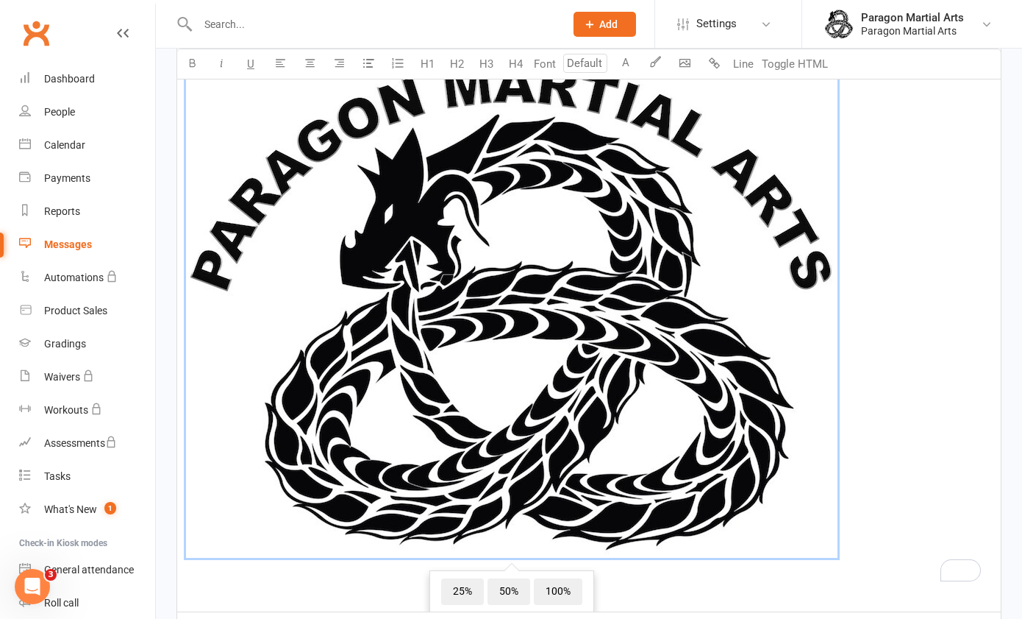
scroll to position [755, 0]
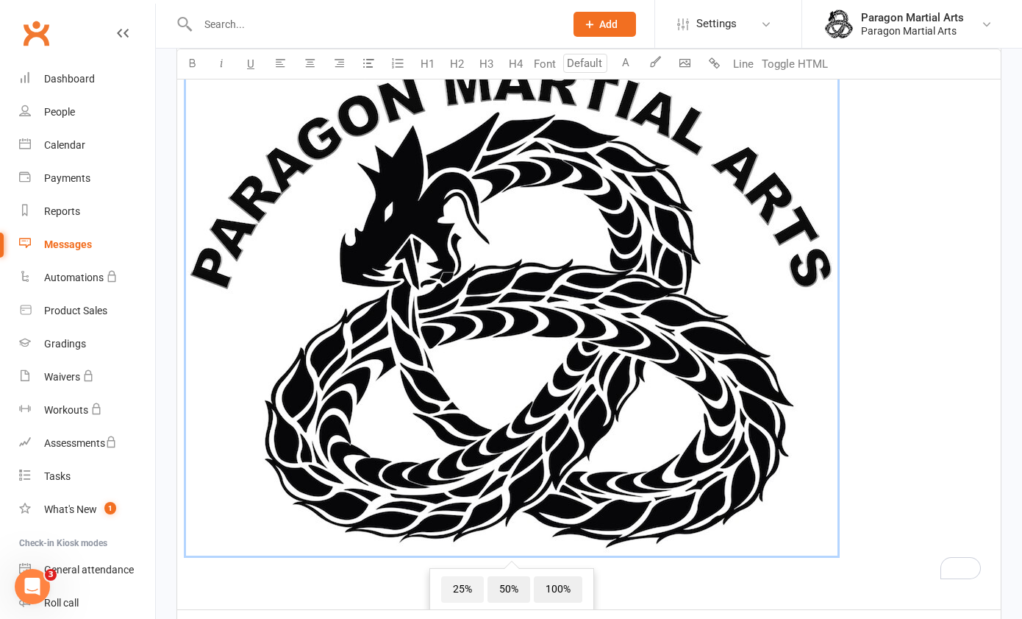
click at [449, 576] on span "25%" at bounding box center [462, 589] width 43 height 26
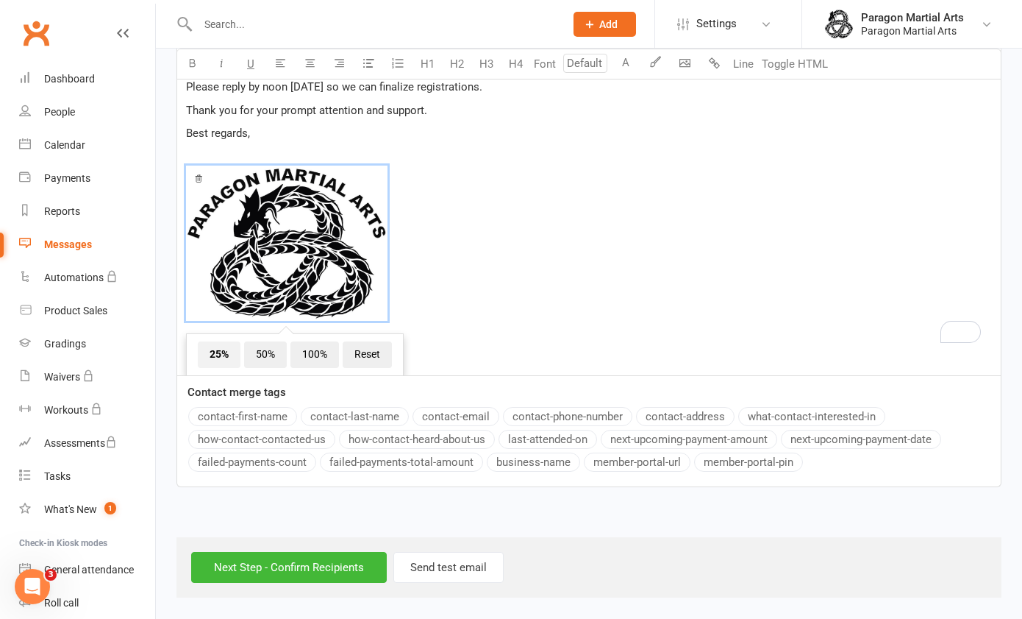
scroll to position [609, 0]
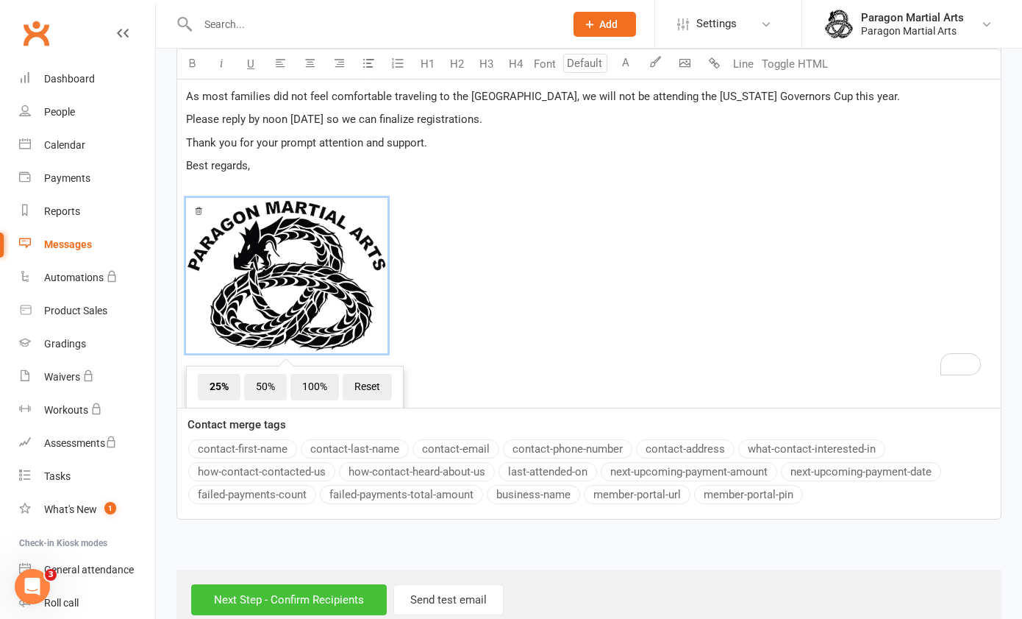
click at [274, 584] on input "Next Step - Confirm Recipients" at bounding box center [289, 599] width 196 height 31
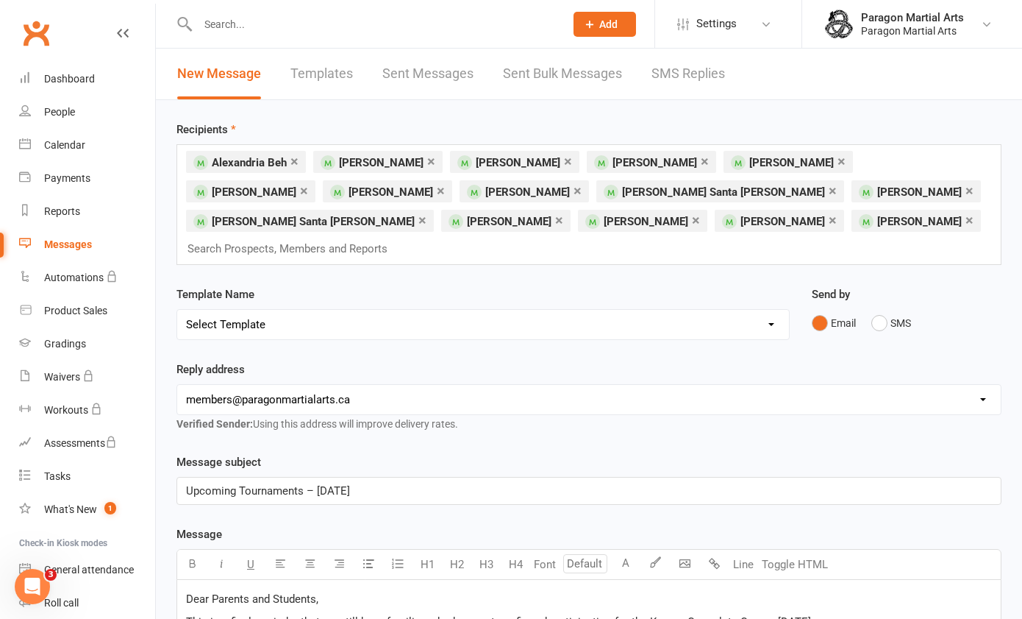
click at [390, 482] on p "Upcoming Tournaments – [DATE]" at bounding box center [589, 491] width 806 height 18
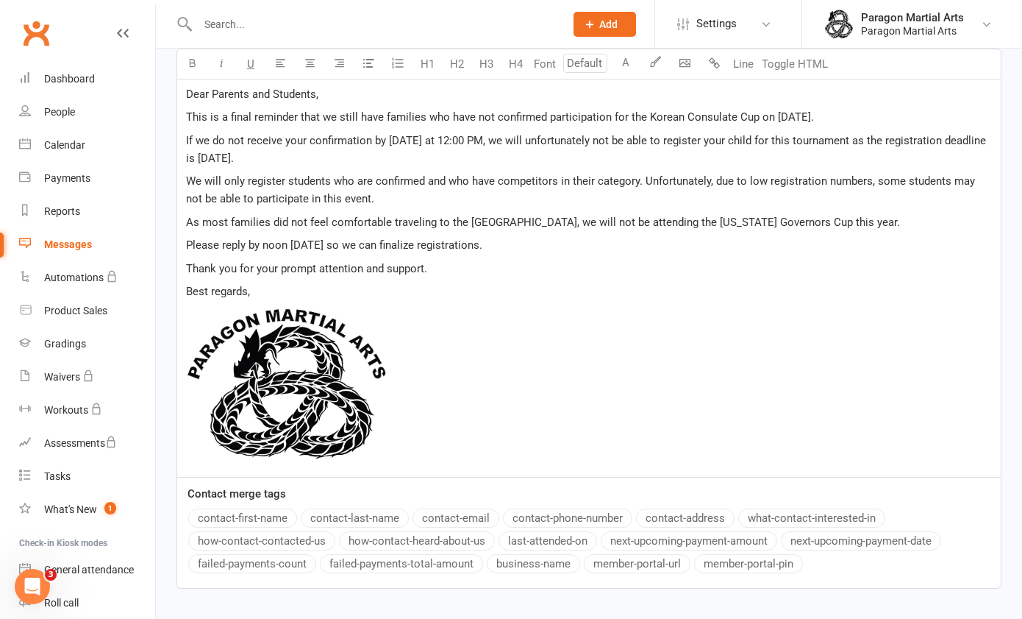
scroll to position [575, 0]
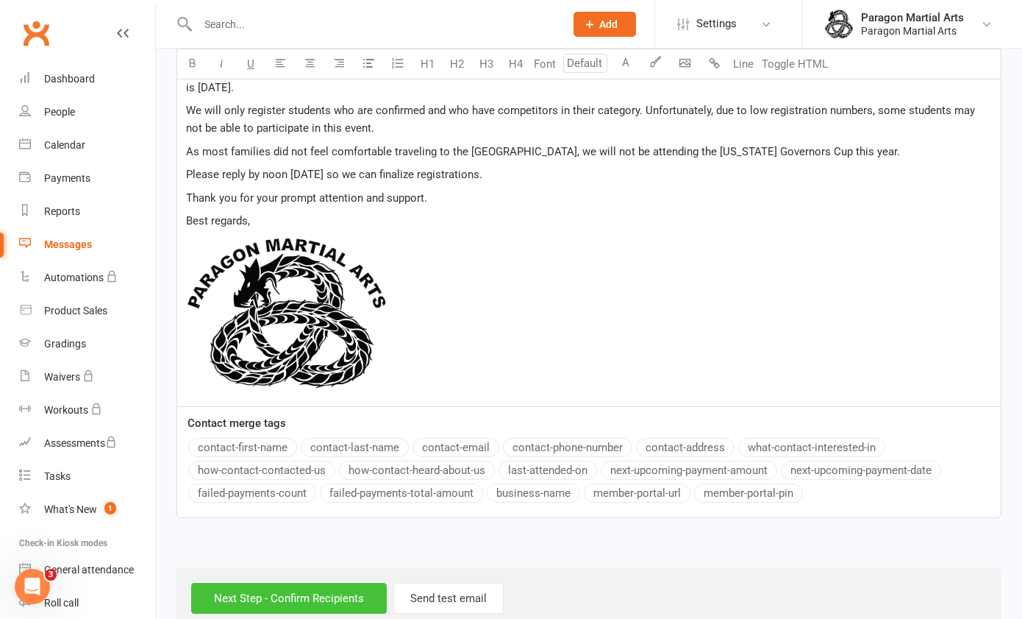
click at [300, 583] on input "Next Step - Confirm Recipients" at bounding box center [289, 598] width 196 height 31
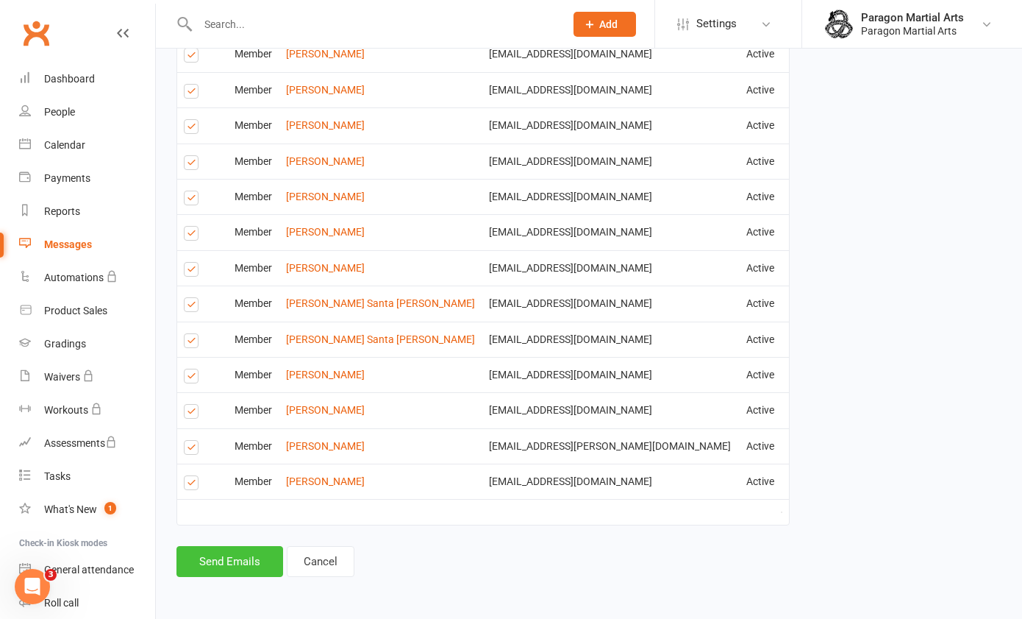
click at [221, 562] on button "Send Emails" at bounding box center [230, 561] width 107 height 31
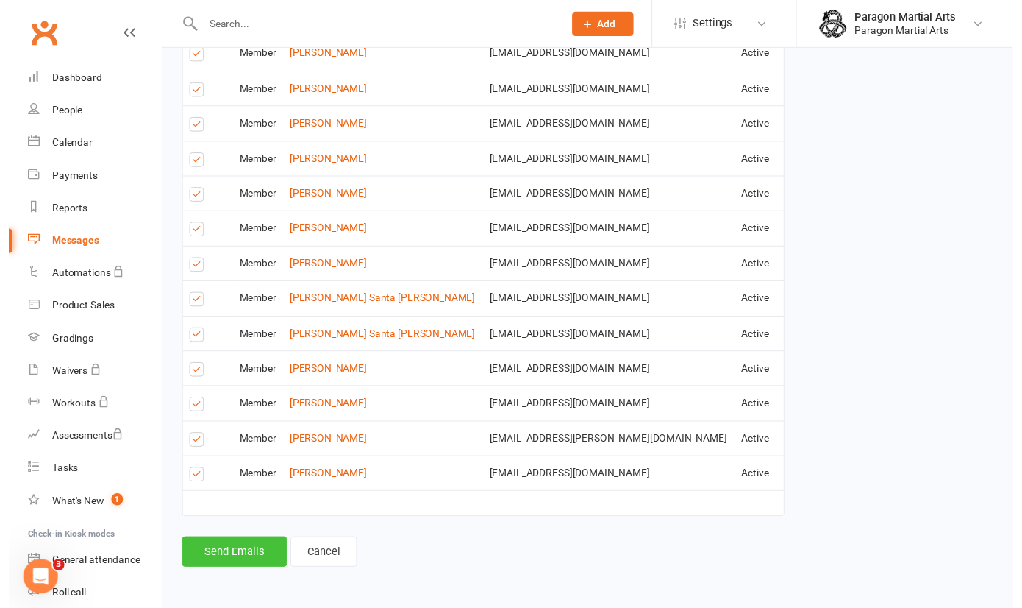
scroll to position [831, 0]
